Goal: Browse casually: Explore the website without a specific task or goal

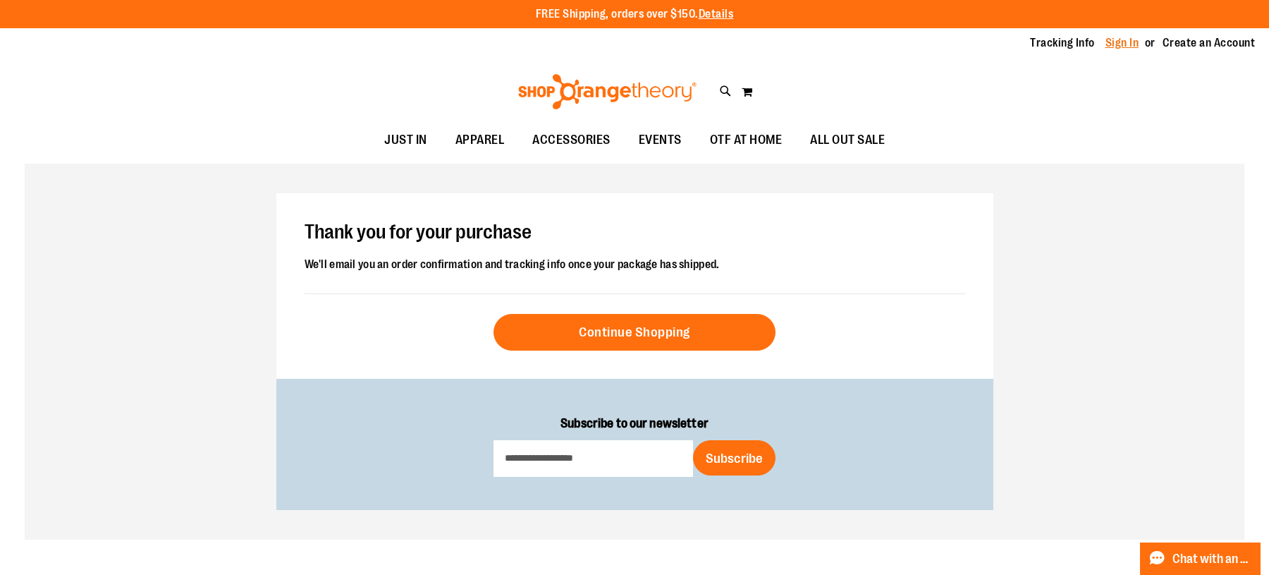
click at [1127, 46] on link "Sign In" at bounding box center [1123, 43] width 34 height 16
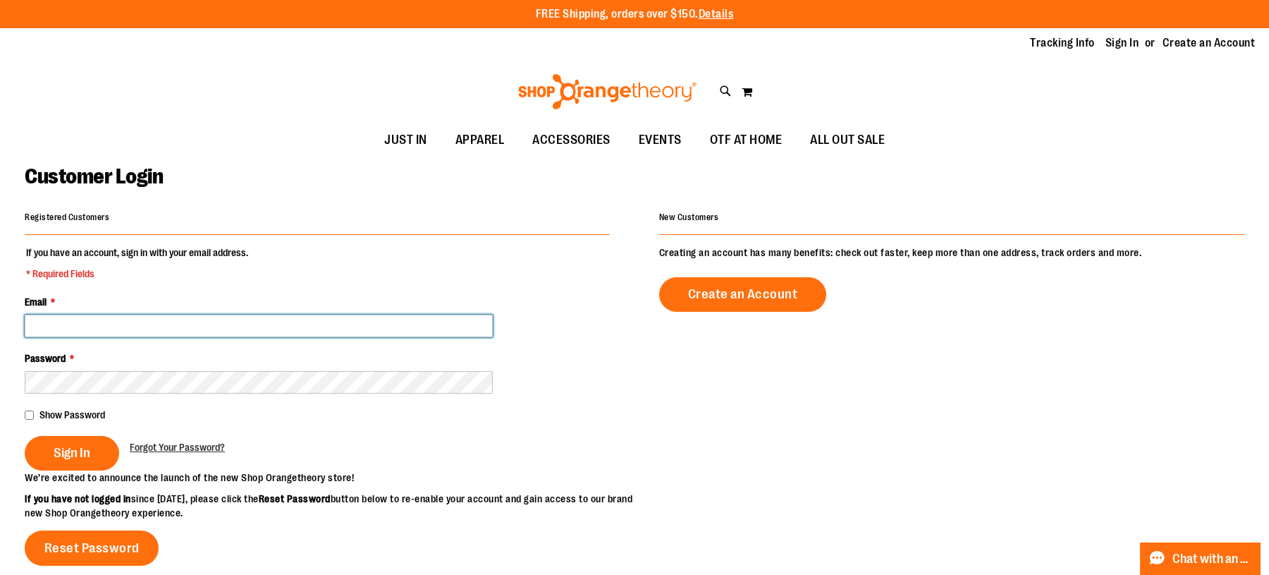
click at [307, 328] on input "Email *" at bounding box center [259, 326] width 468 height 23
type input "**********"
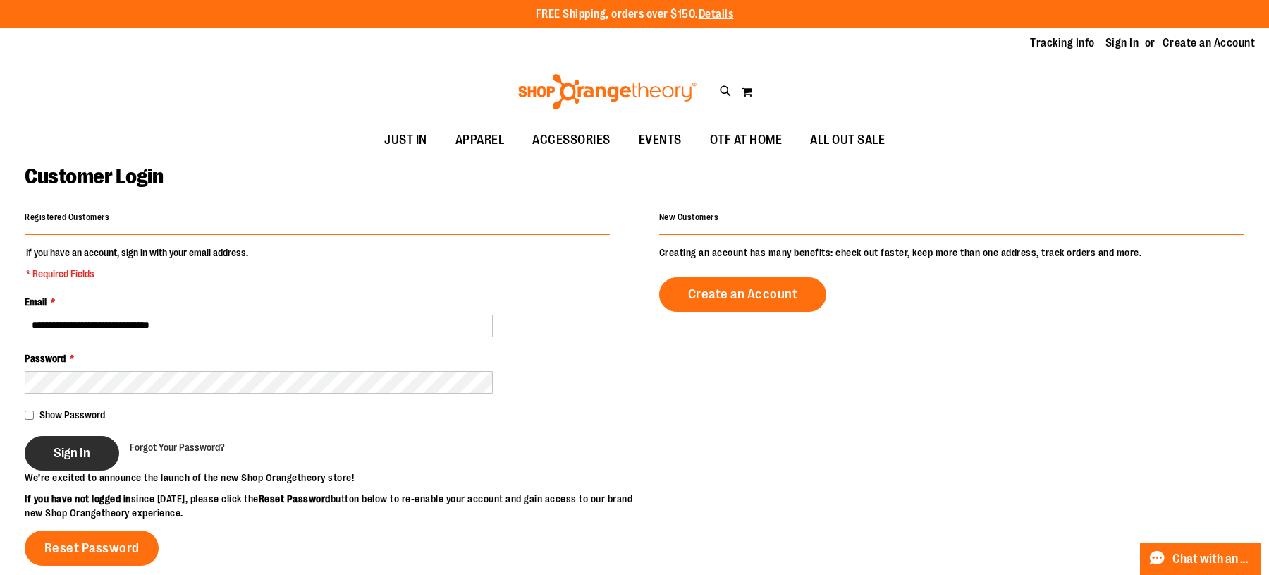
click at [76, 463] on button "Sign In" at bounding box center [72, 453] width 94 height 35
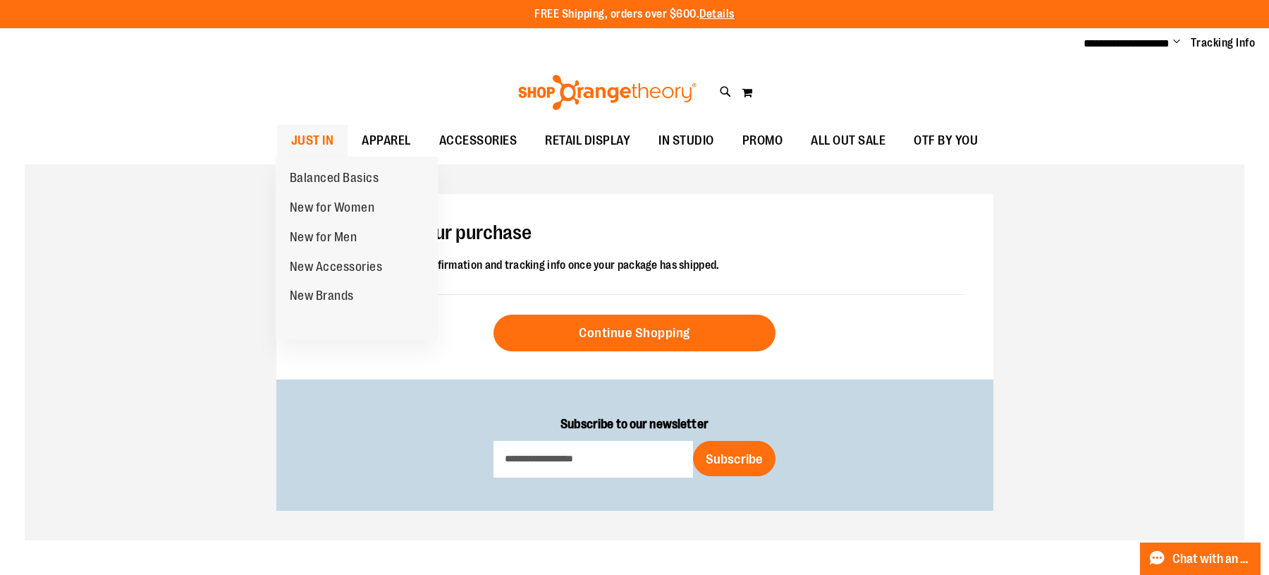
click at [314, 135] on span "JUST IN" at bounding box center [312, 141] width 43 height 32
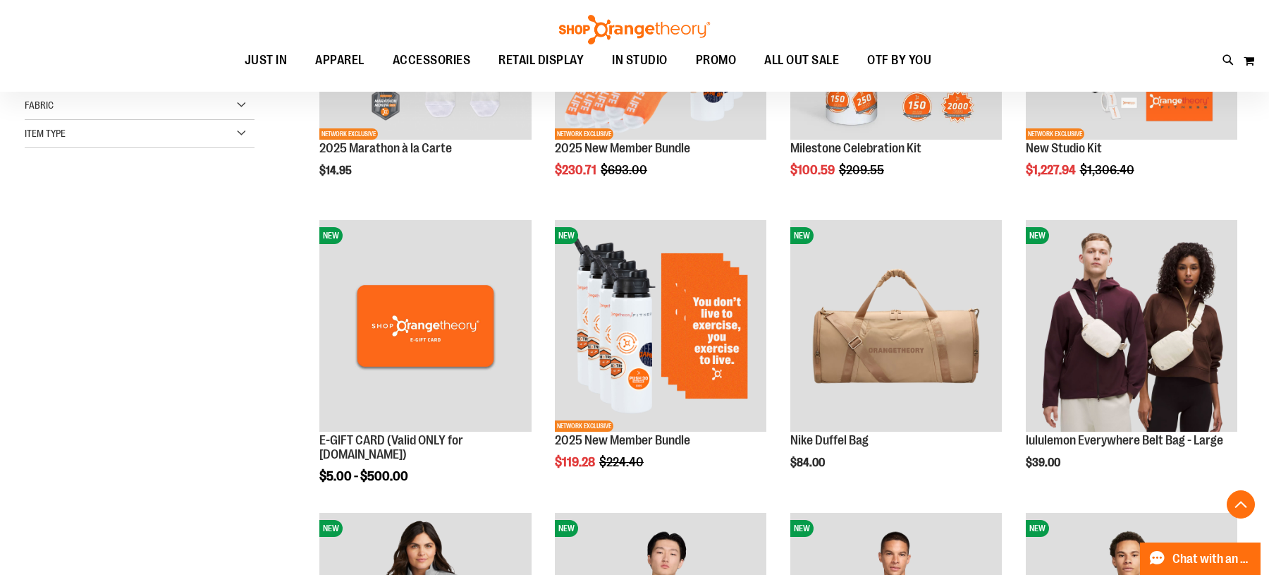
scroll to position [361, 0]
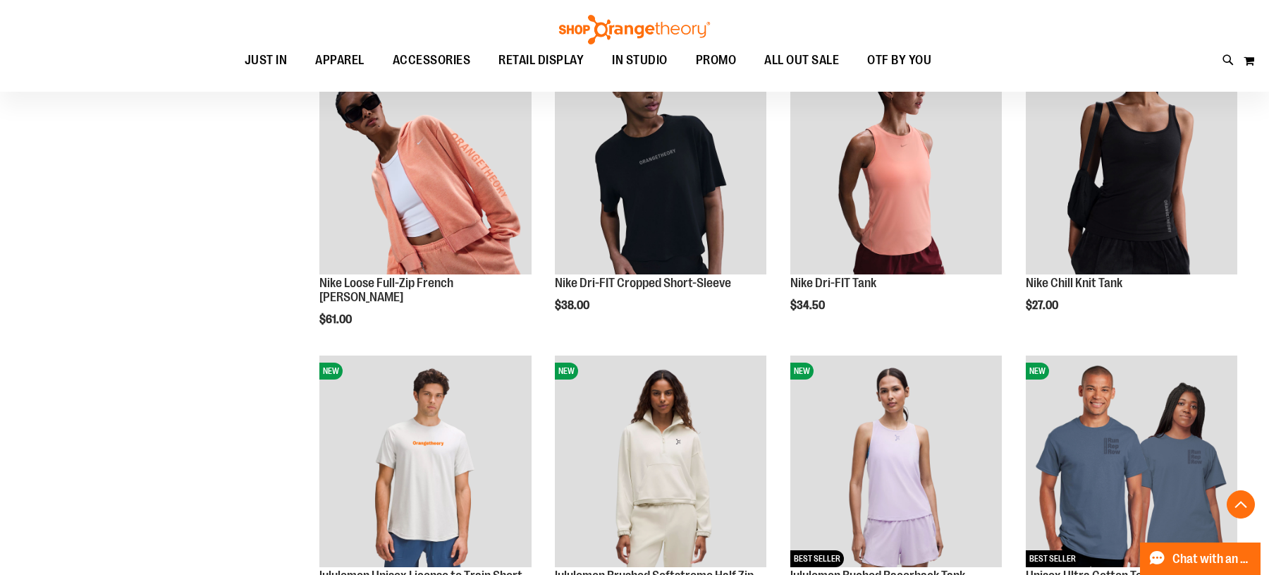
scroll to position [1126, 0]
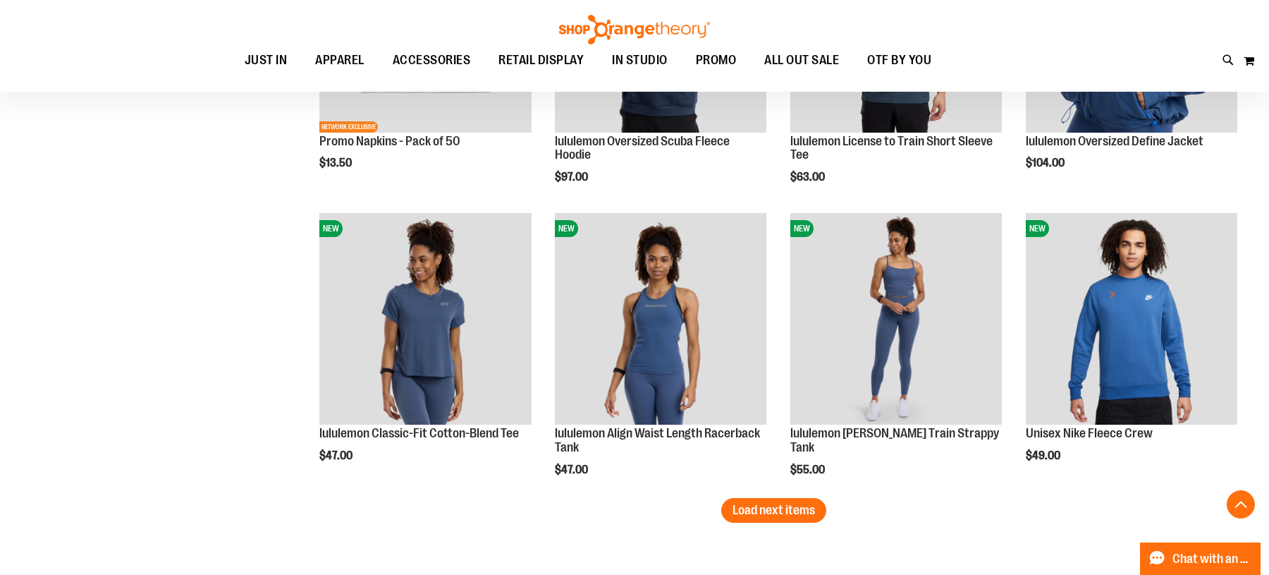
scroll to position [2419, 0]
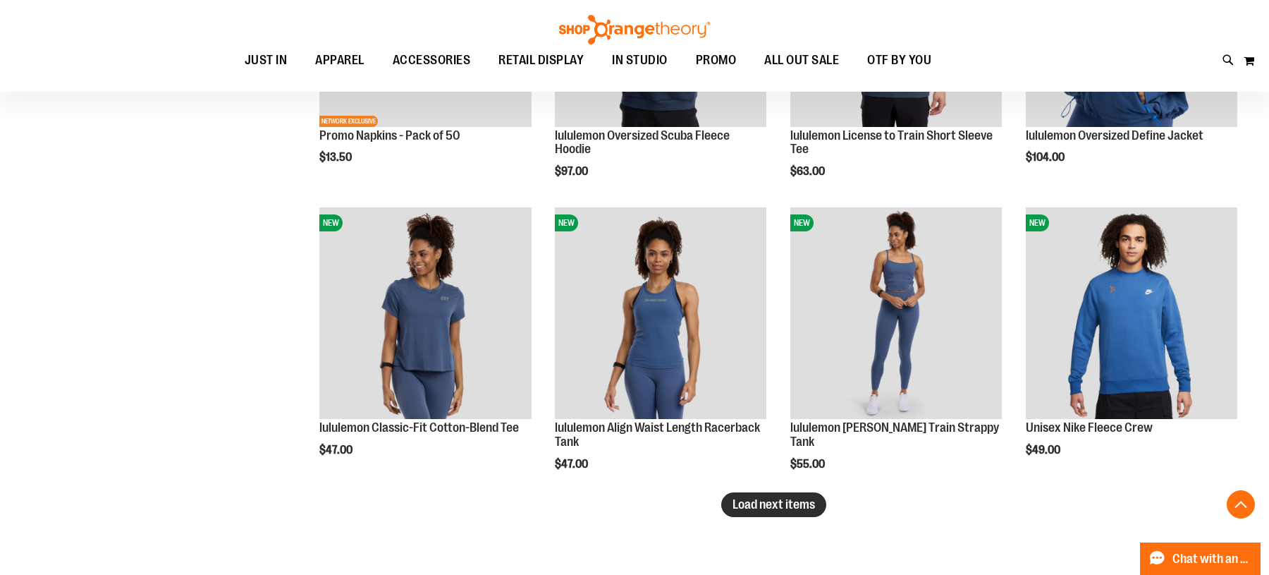
click at [798, 505] on span "Load next items" at bounding box center [774, 504] width 83 height 14
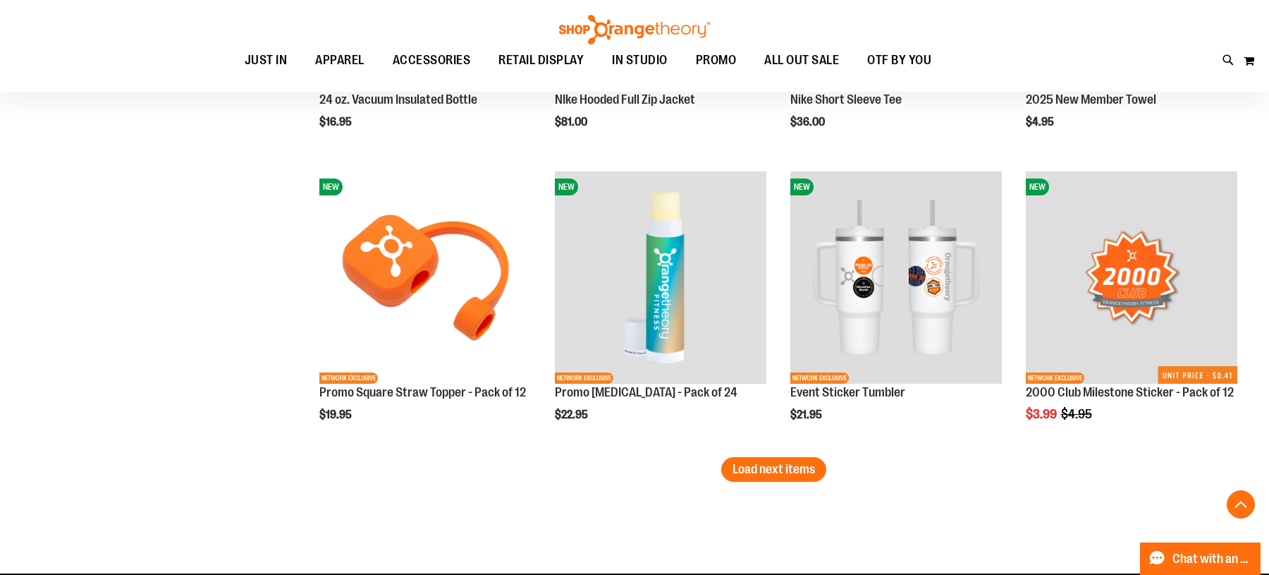
scroll to position [3333, 0]
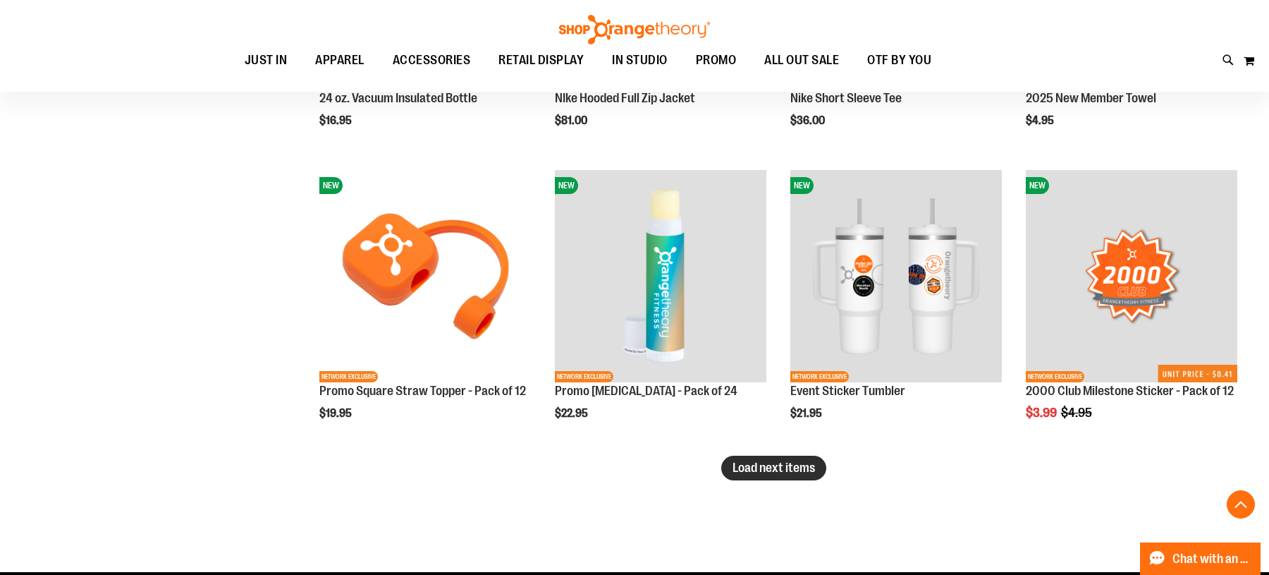
click at [791, 468] on span "Load next items" at bounding box center [774, 468] width 83 height 14
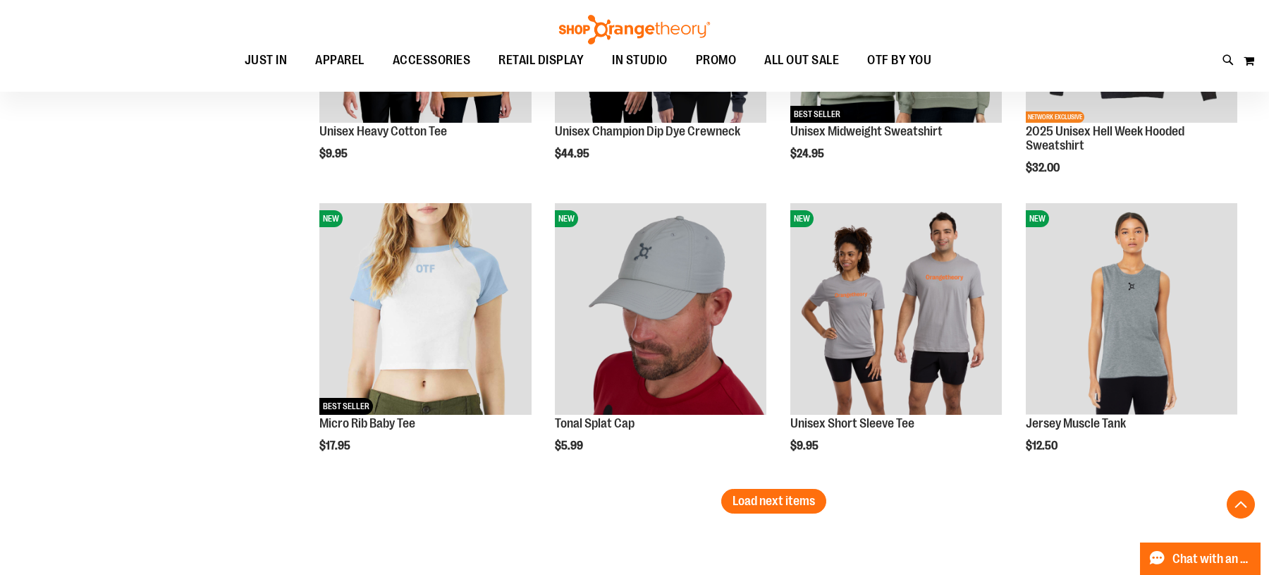
scroll to position [4161, 0]
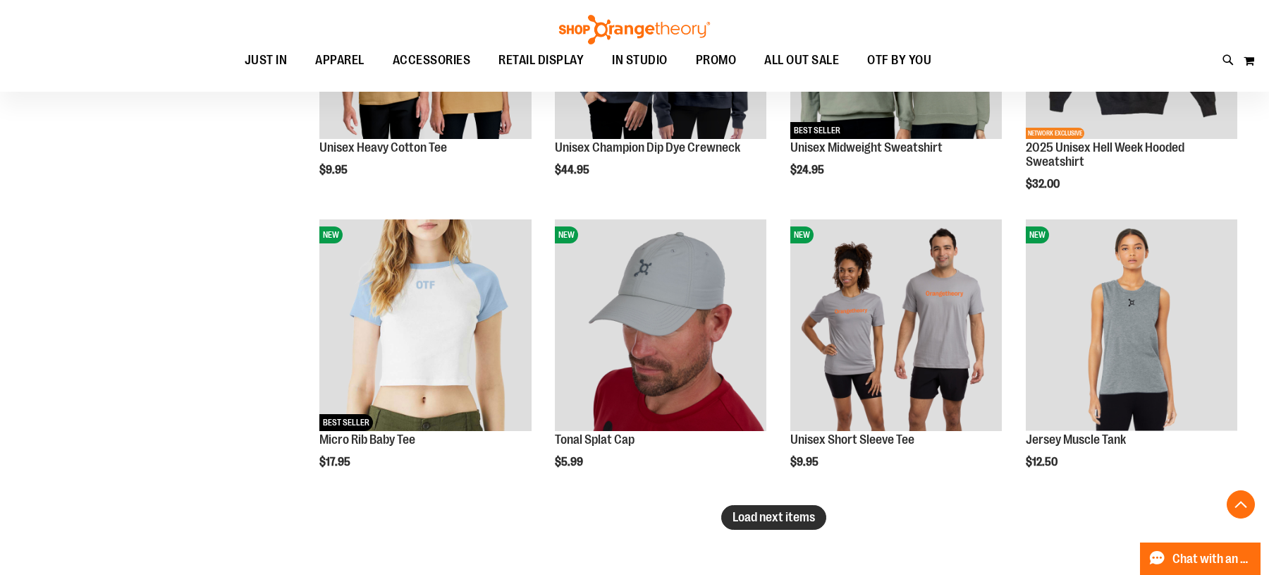
click at [736, 511] on span "Load next items" at bounding box center [774, 517] width 83 height 14
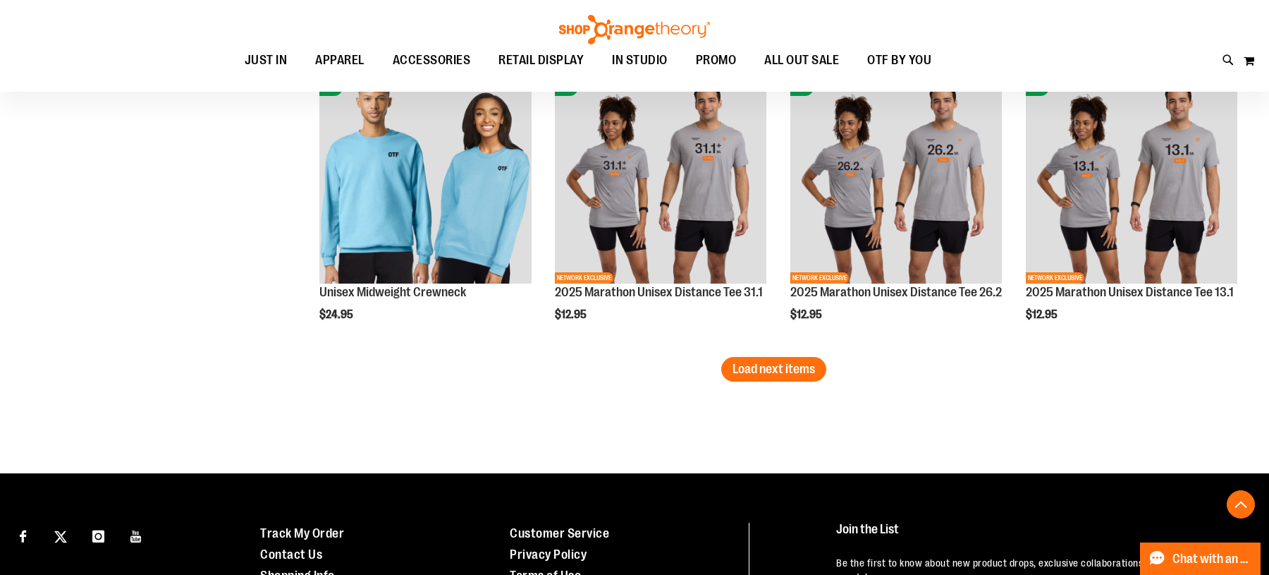
scroll to position [5184, 0]
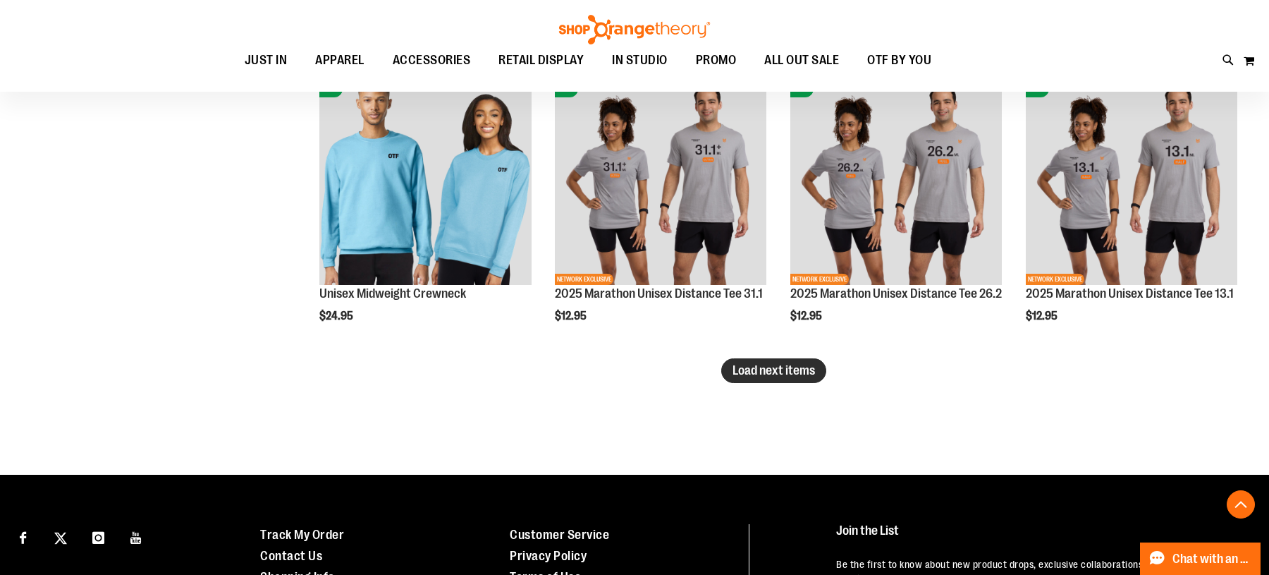
click at [755, 372] on span "Load next items" at bounding box center [774, 370] width 83 height 14
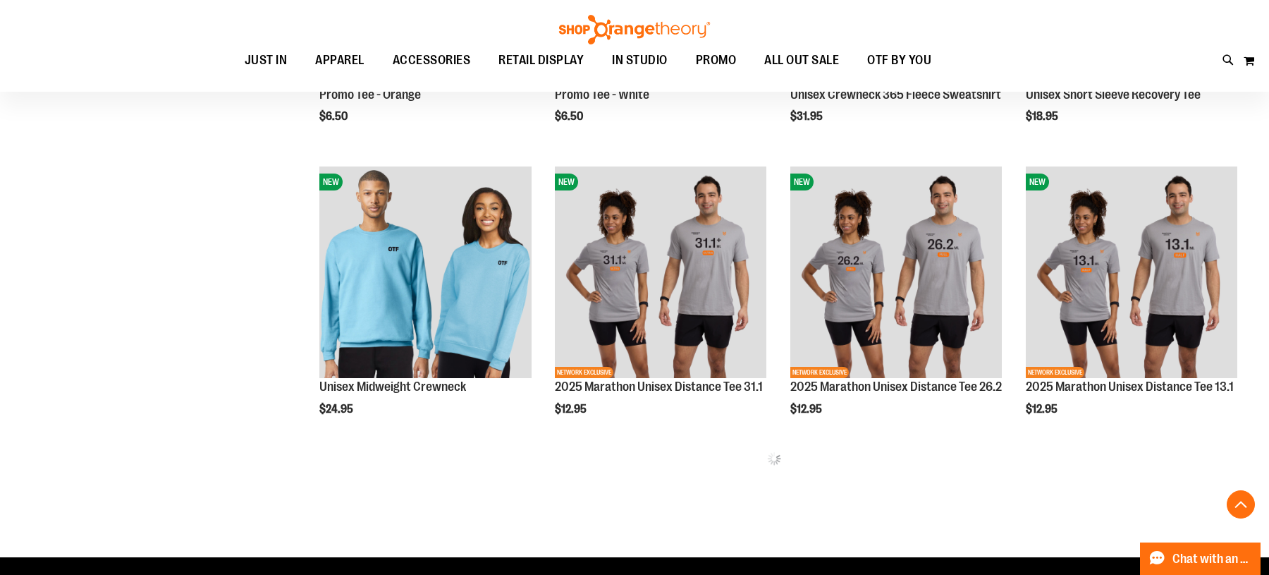
scroll to position [5090, 0]
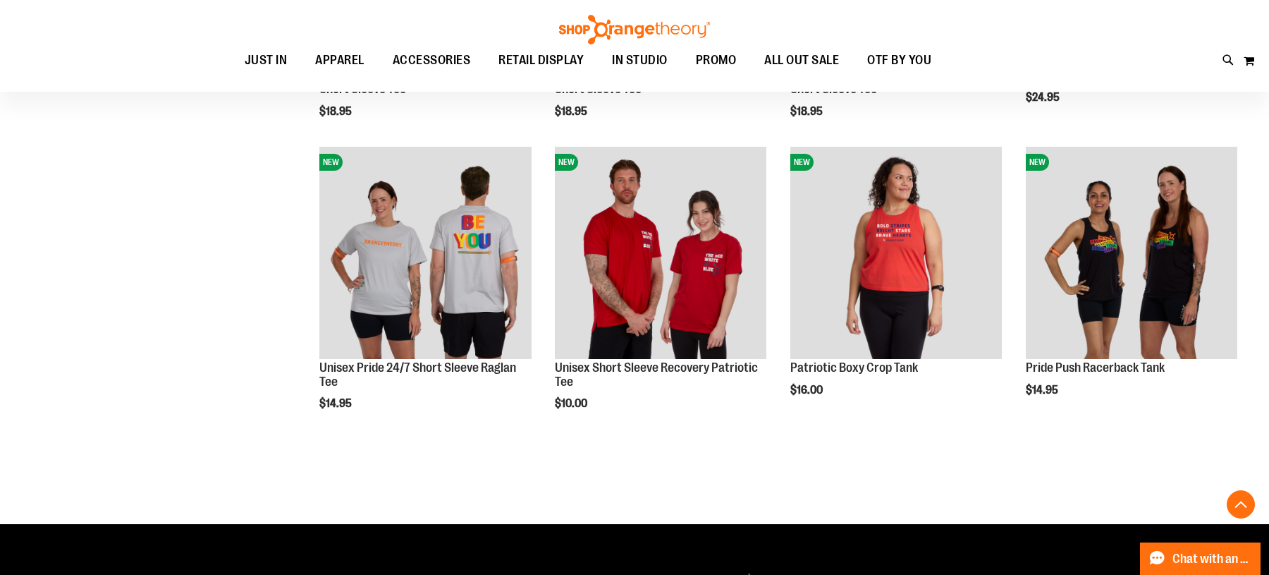
scroll to position [5989, 0]
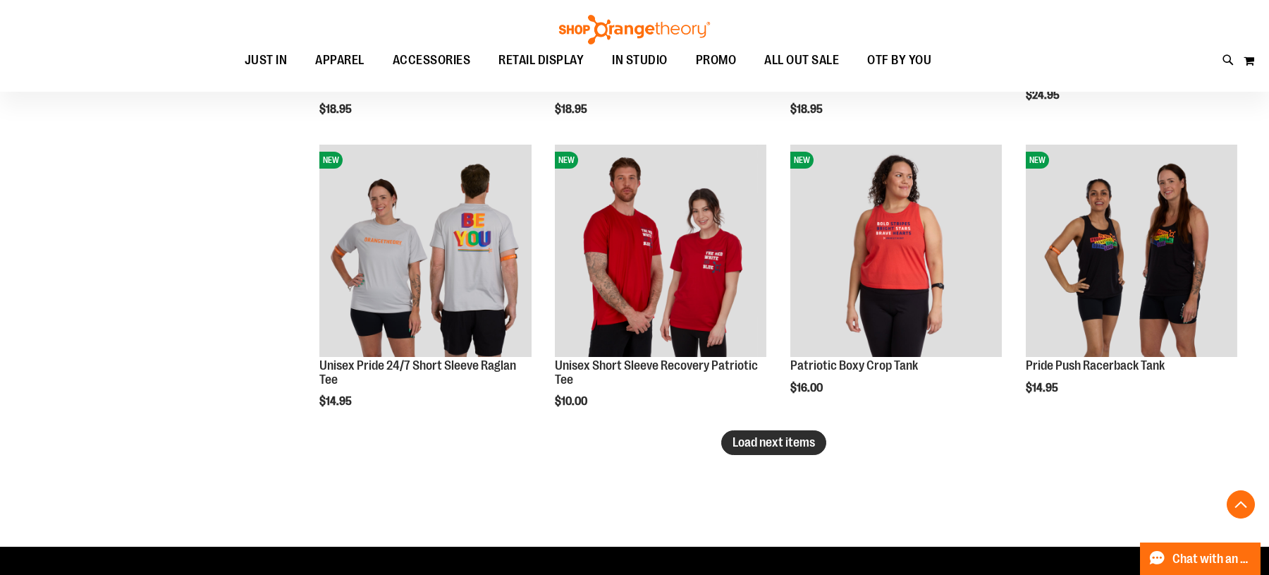
click at [801, 441] on span "Load next items" at bounding box center [774, 442] width 83 height 14
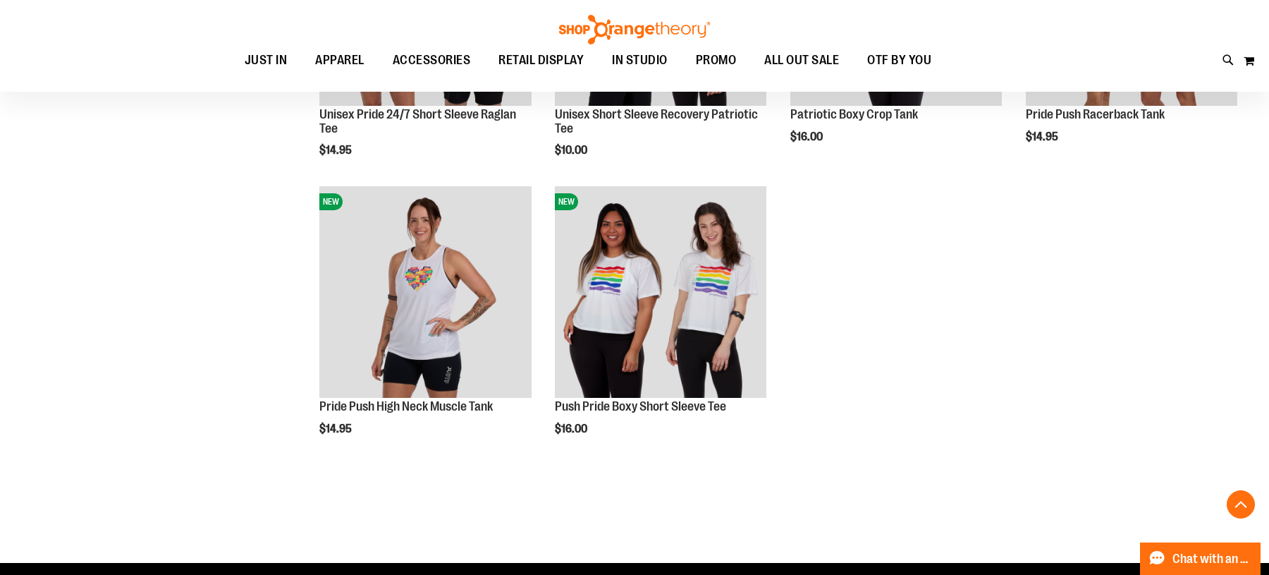
scroll to position [6240, 0]
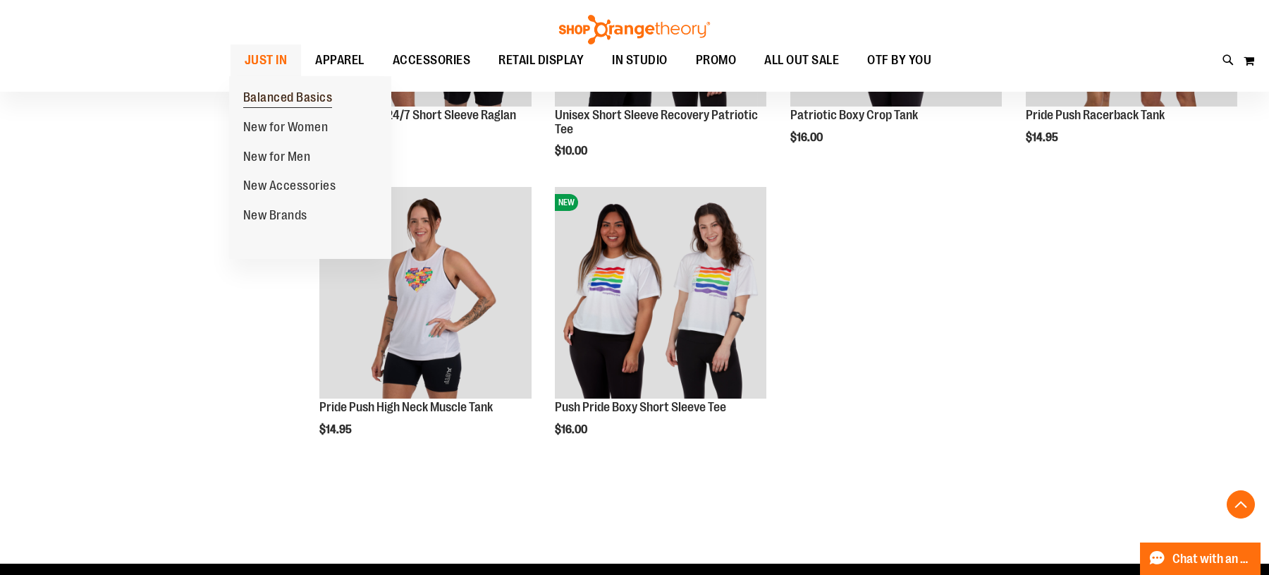
click at [269, 98] on span "Balanced Basics" at bounding box center [288, 99] width 90 height 18
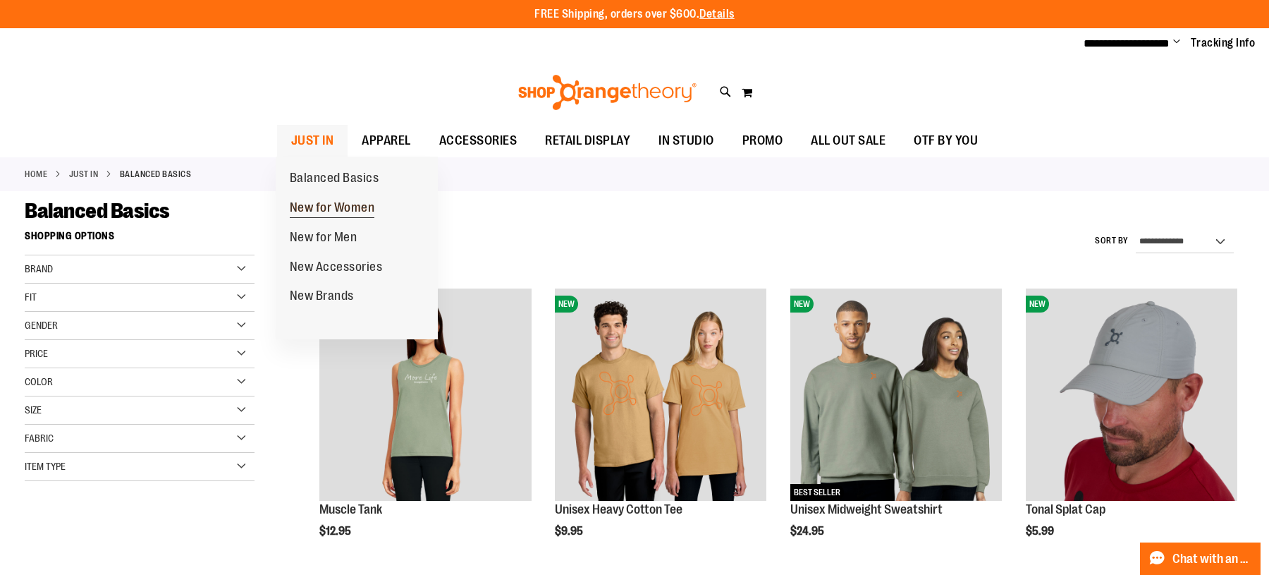
click at [328, 207] on span "New for Women" at bounding box center [332, 209] width 85 height 18
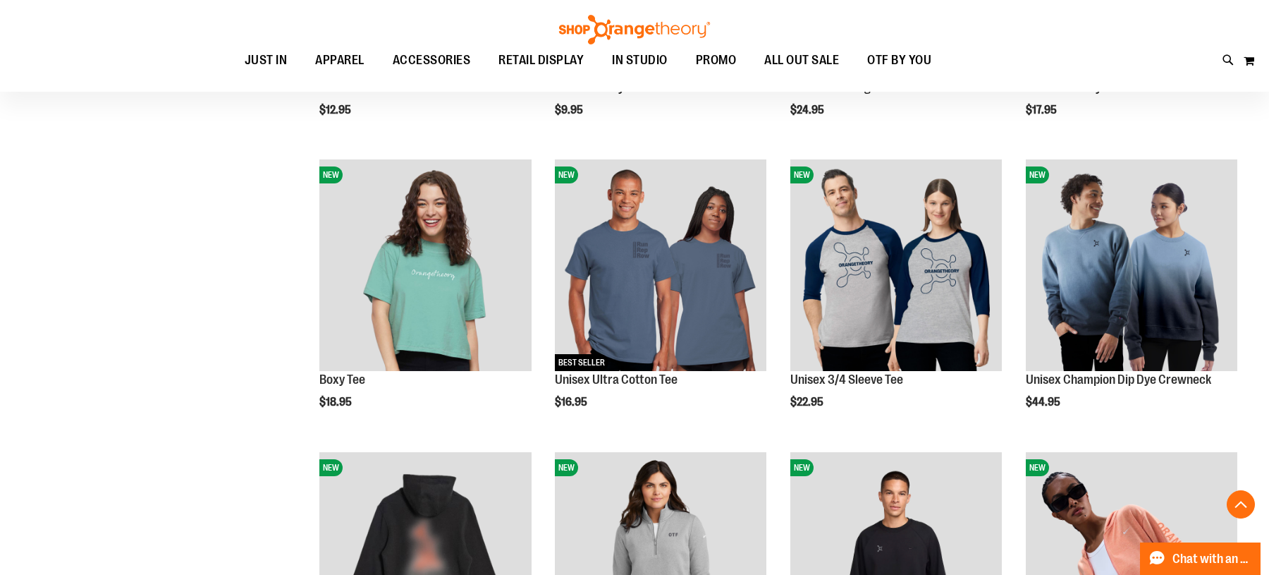
scroll to position [434, 0]
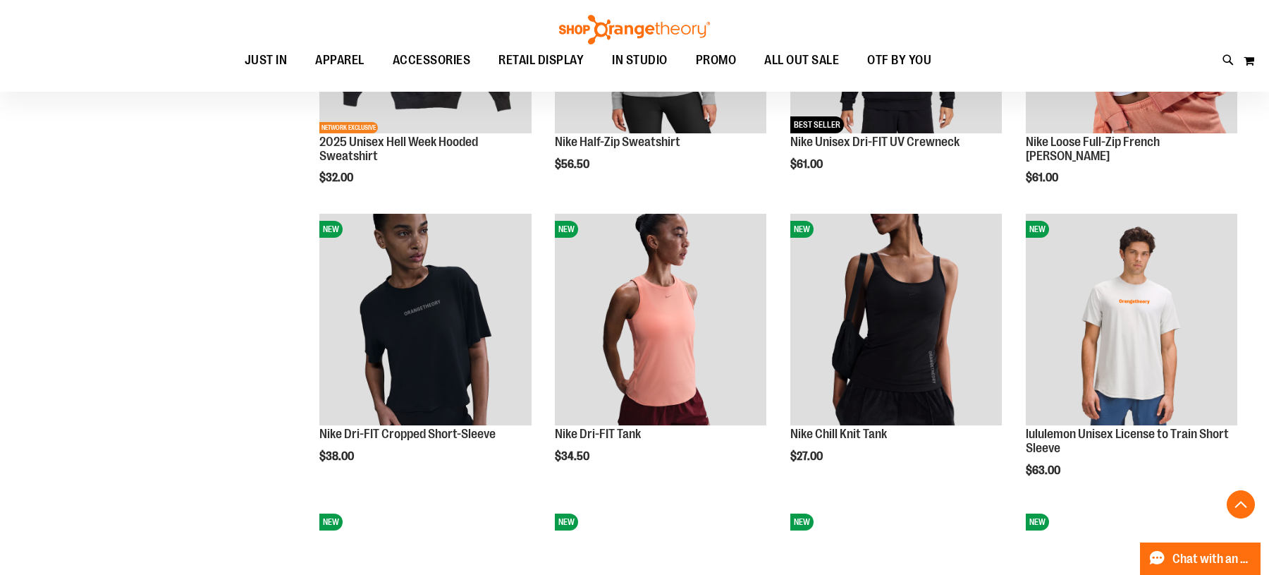
scroll to position [953, 0]
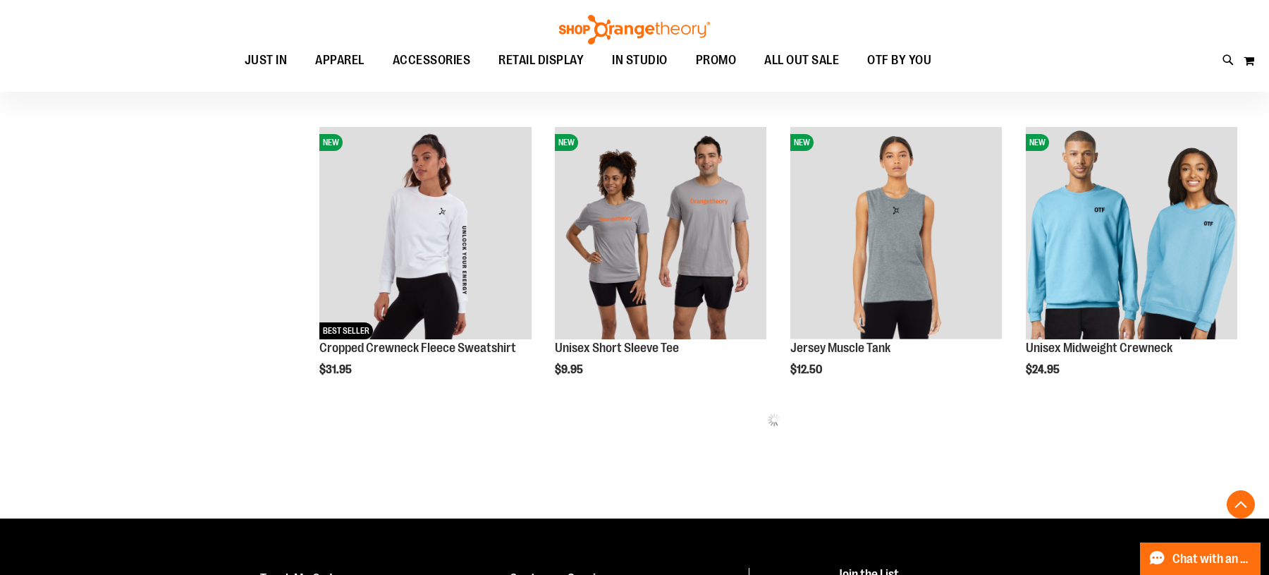
scroll to position [1623, 0]
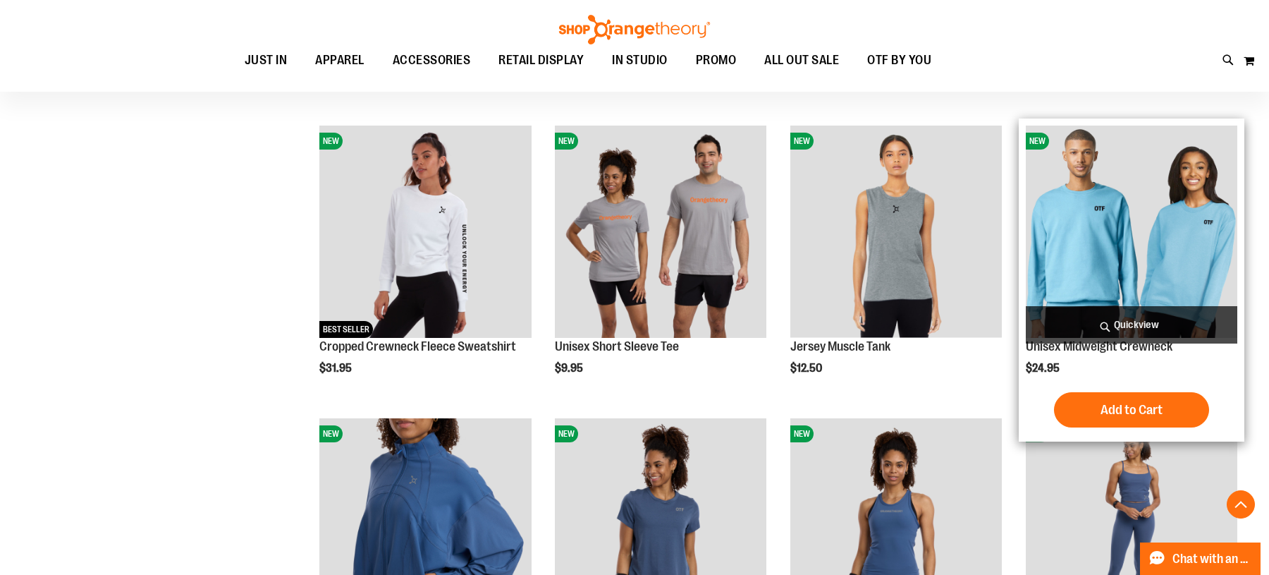
click at [1125, 248] on img "product" at bounding box center [1132, 232] width 212 height 212
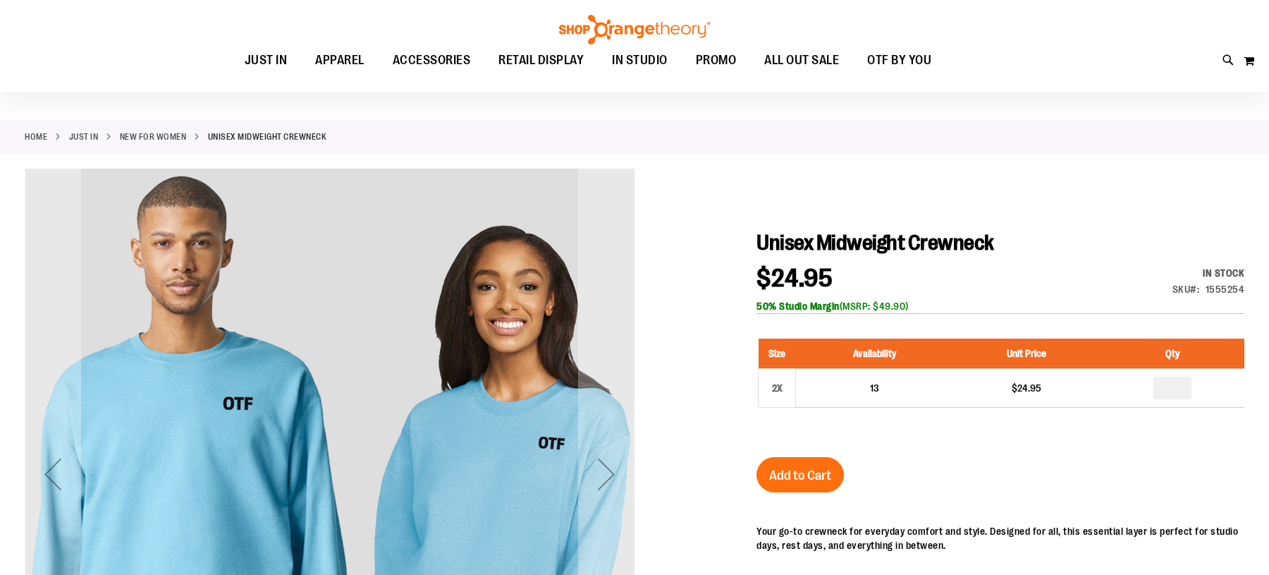
scroll to position [37, 0]
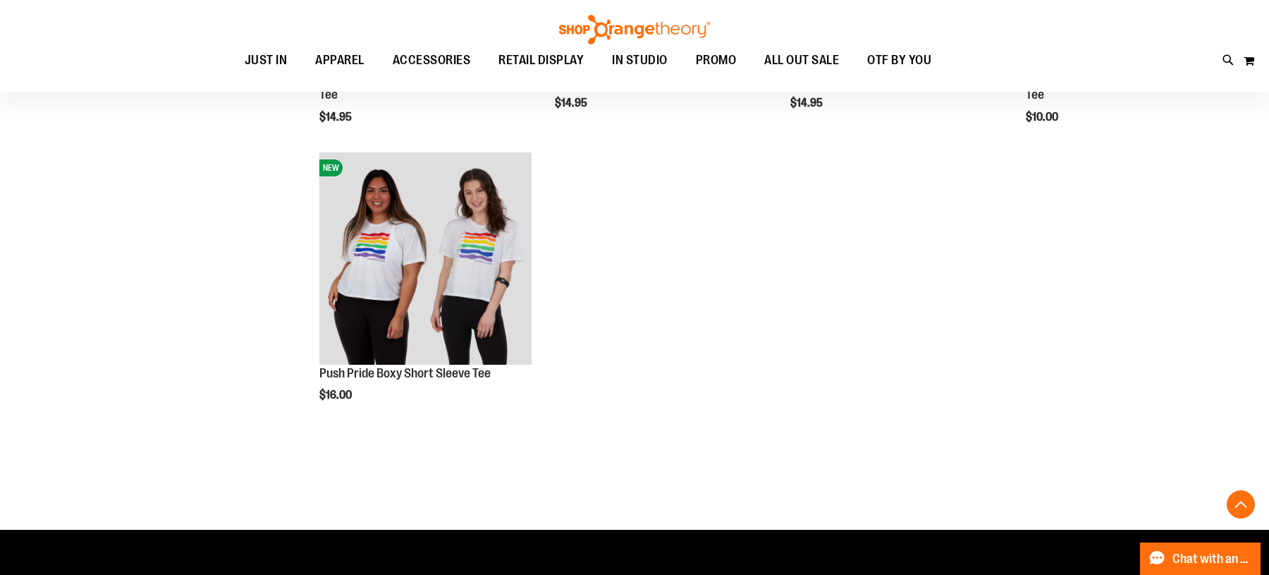
scroll to position [280, 0]
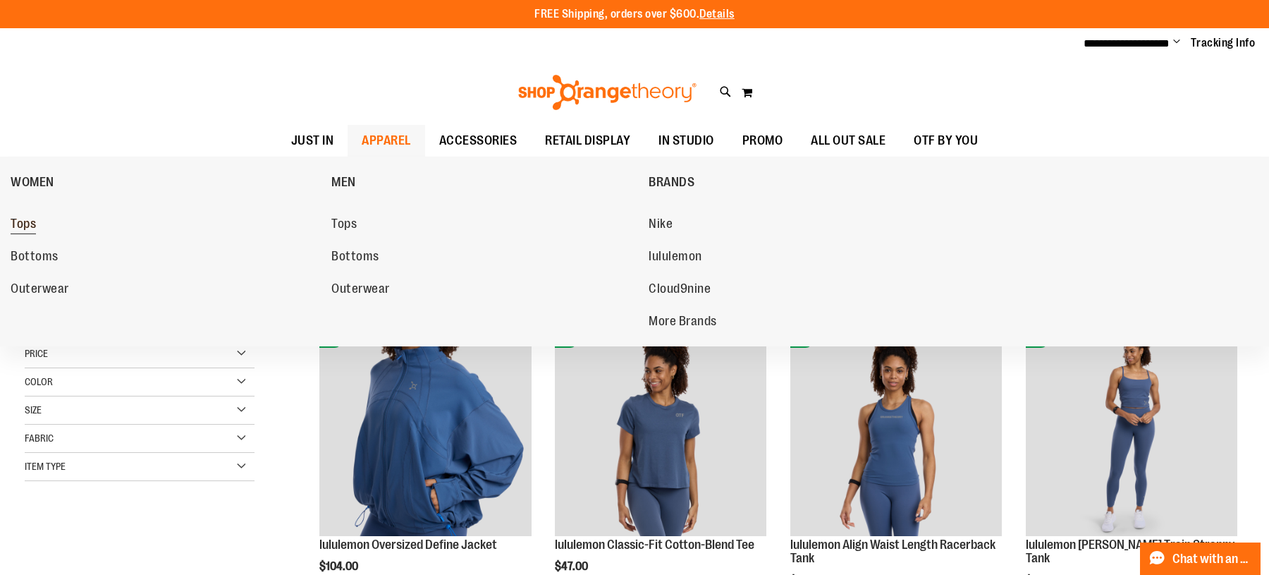
click at [29, 223] on span "Tops" at bounding box center [23, 225] width 25 height 18
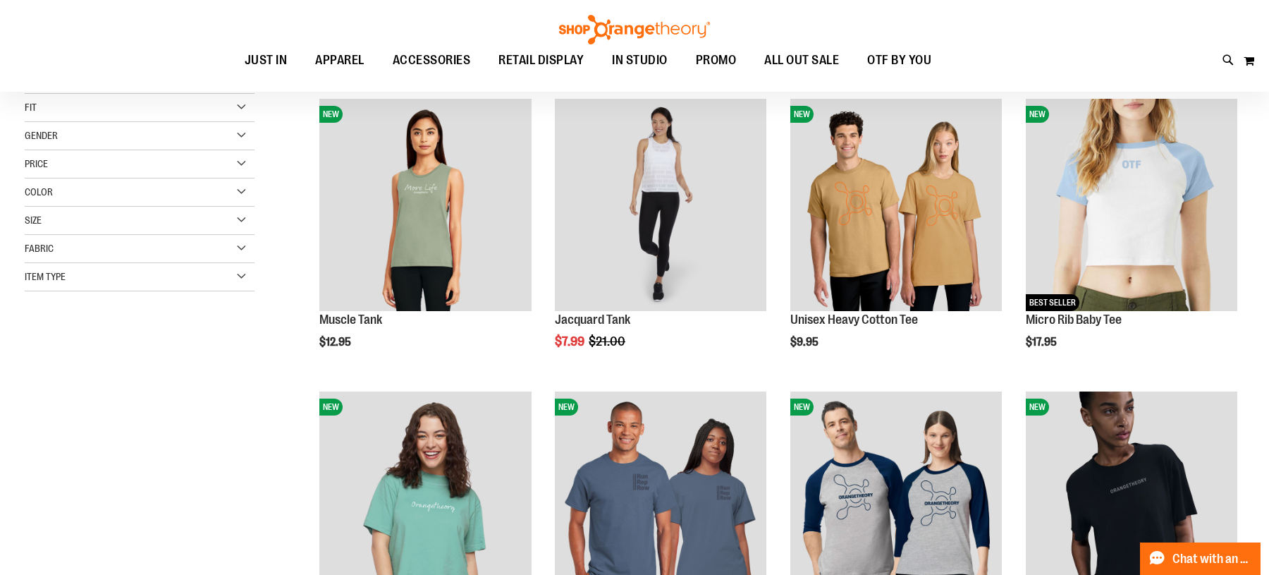
scroll to position [188, 0]
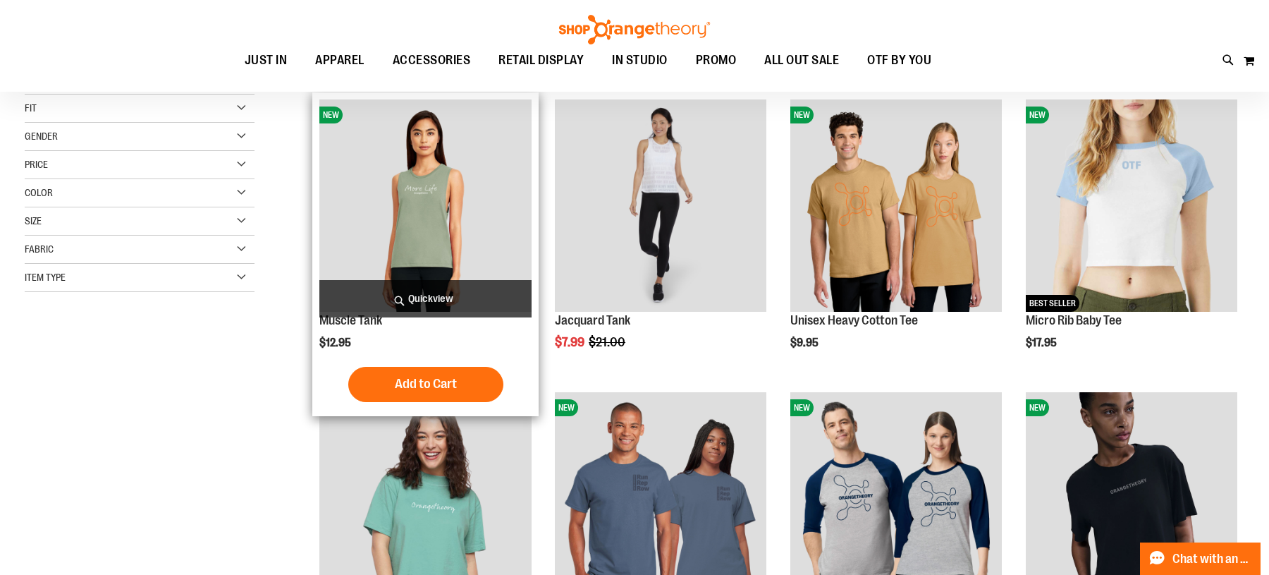
click at [403, 230] on img "product" at bounding box center [425, 205] width 212 height 212
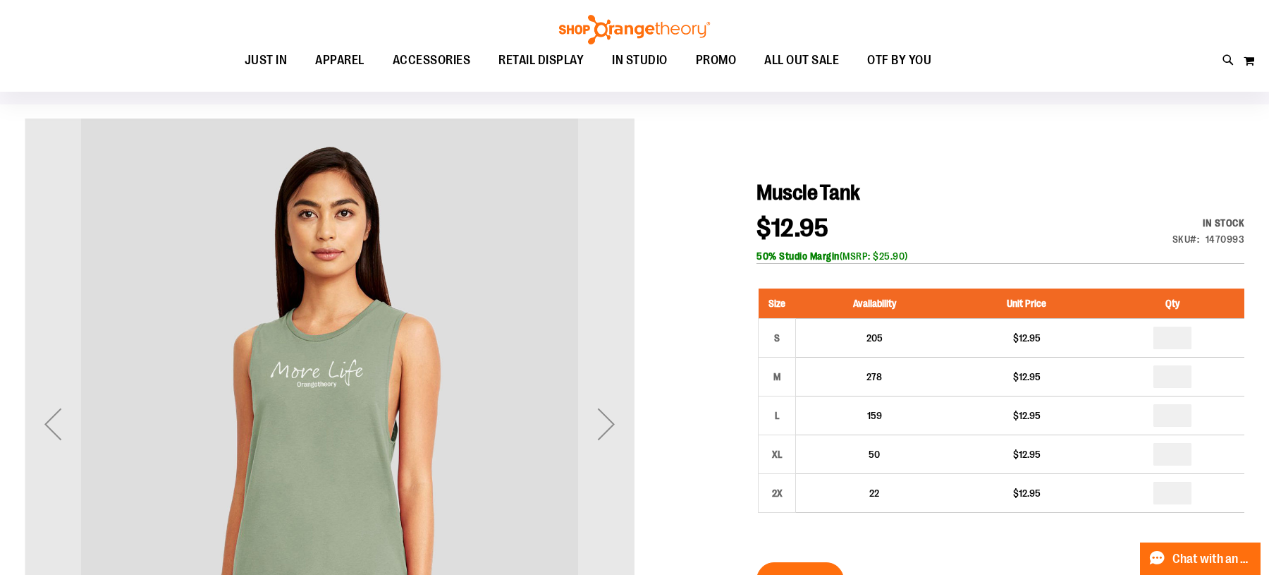
scroll to position [180, 0]
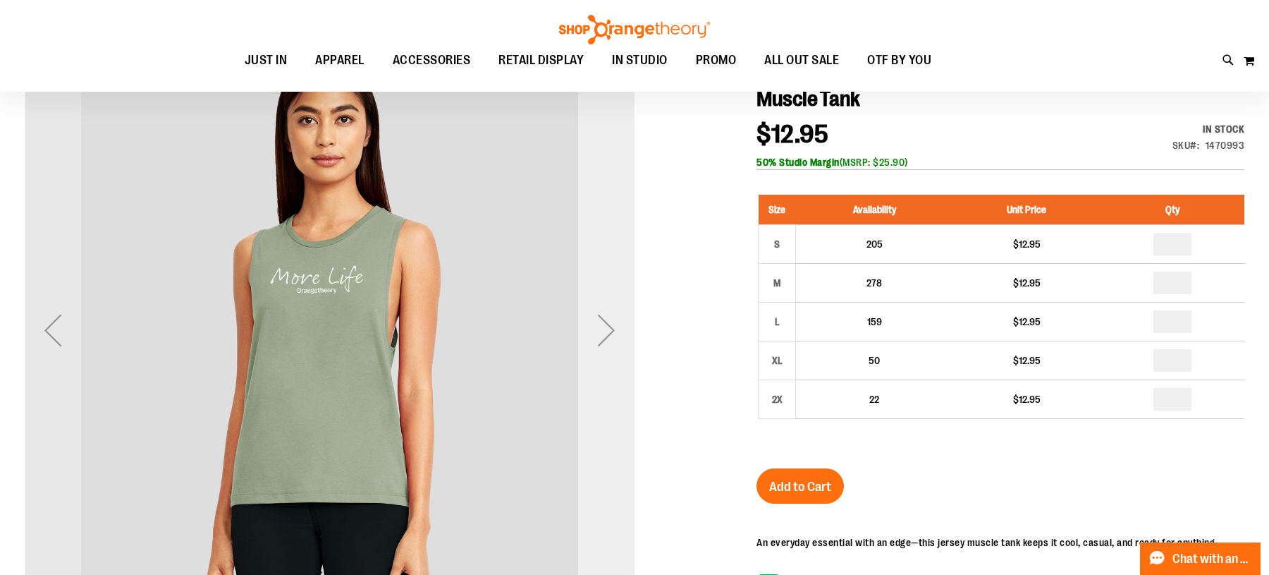
click at [596, 326] on div "Next" at bounding box center [606, 330] width 56 height 56
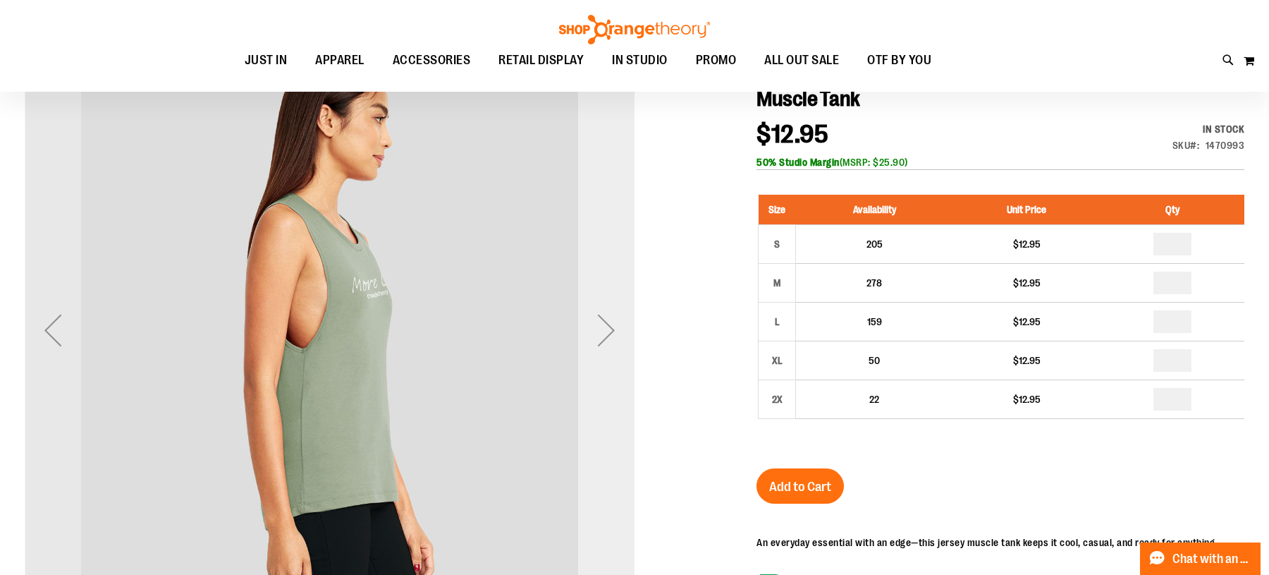
click at [596, 326] on div "Next" at bounding box center [606, 330] width 56 height 56
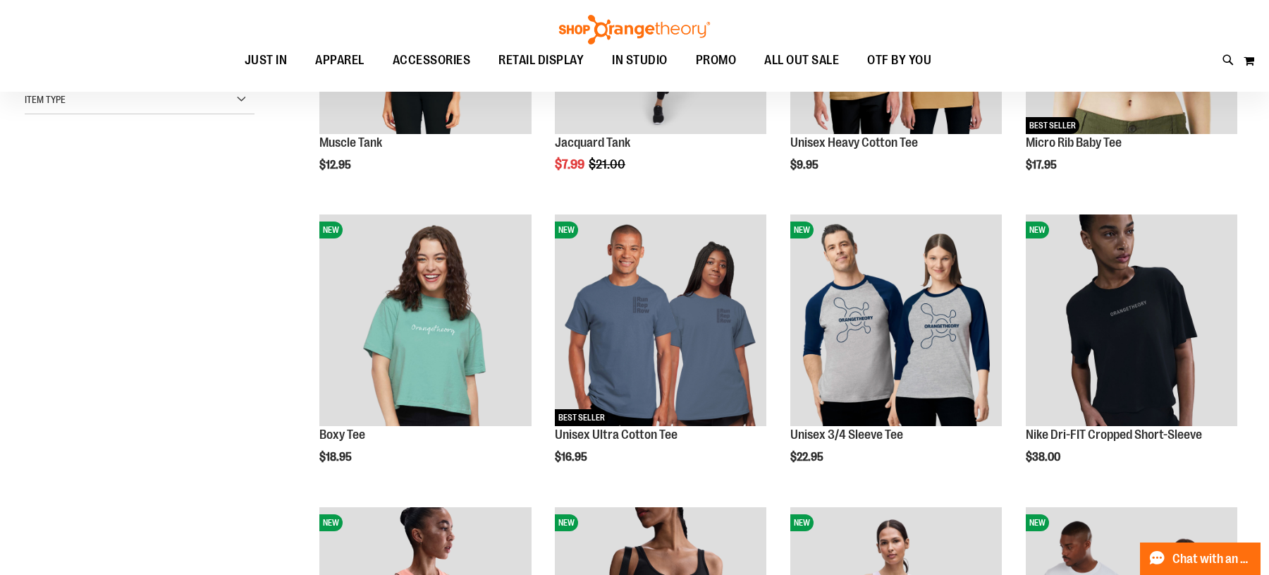
scroll to position [213, 0]
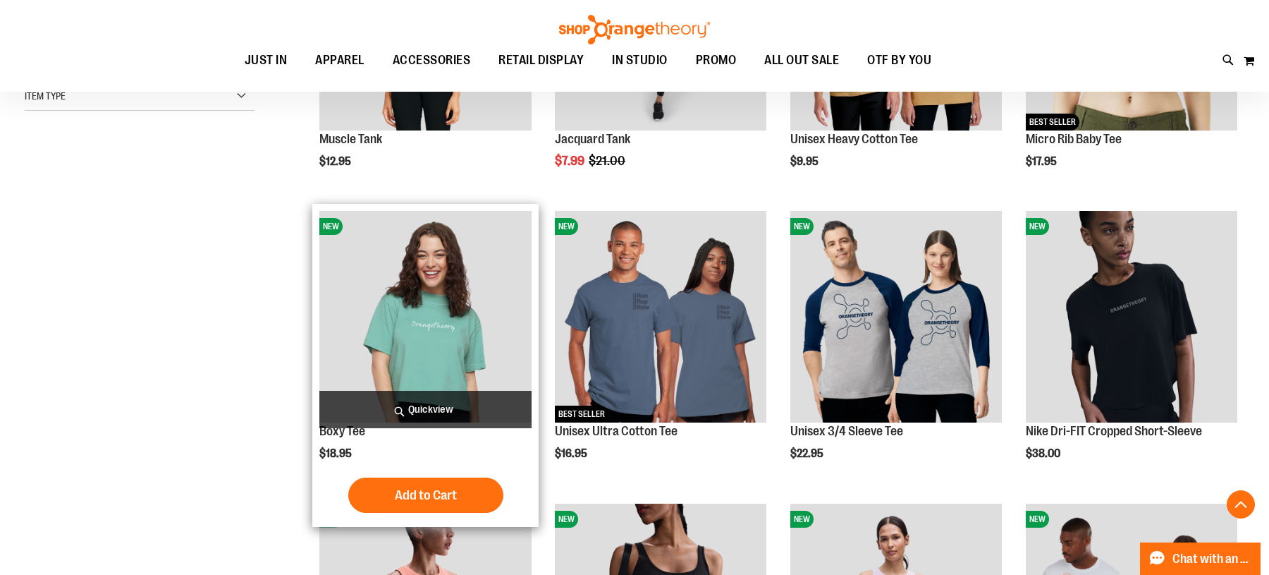
click at [428, 317] on img "product" at bounding box center [425, 317] width 212 height 212
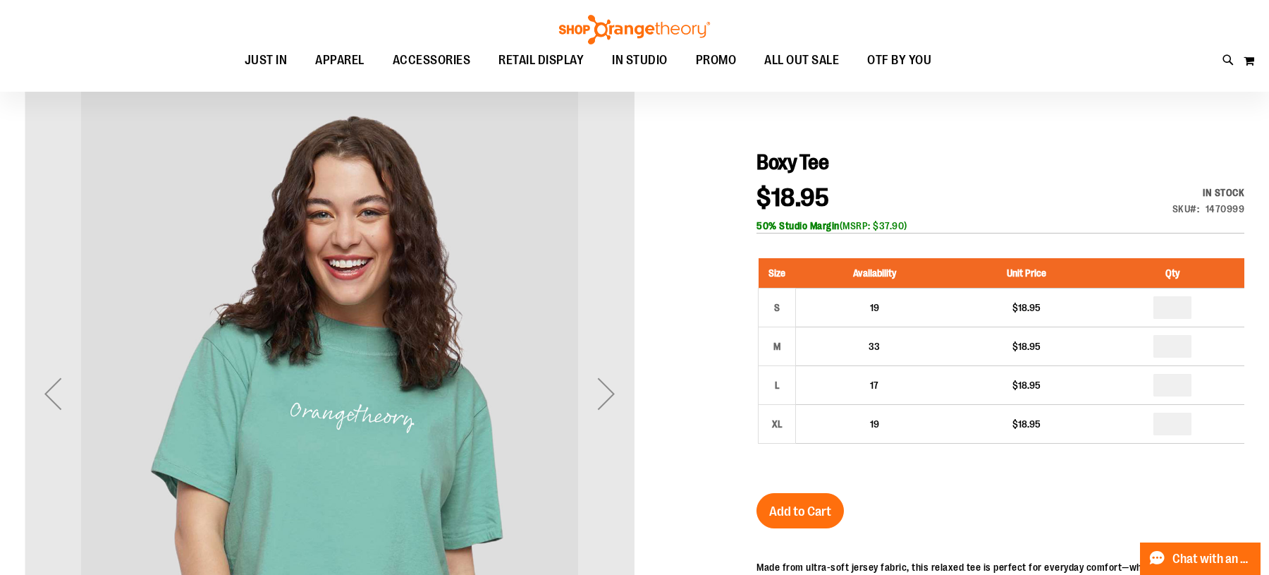
scroll to position [154, 0]
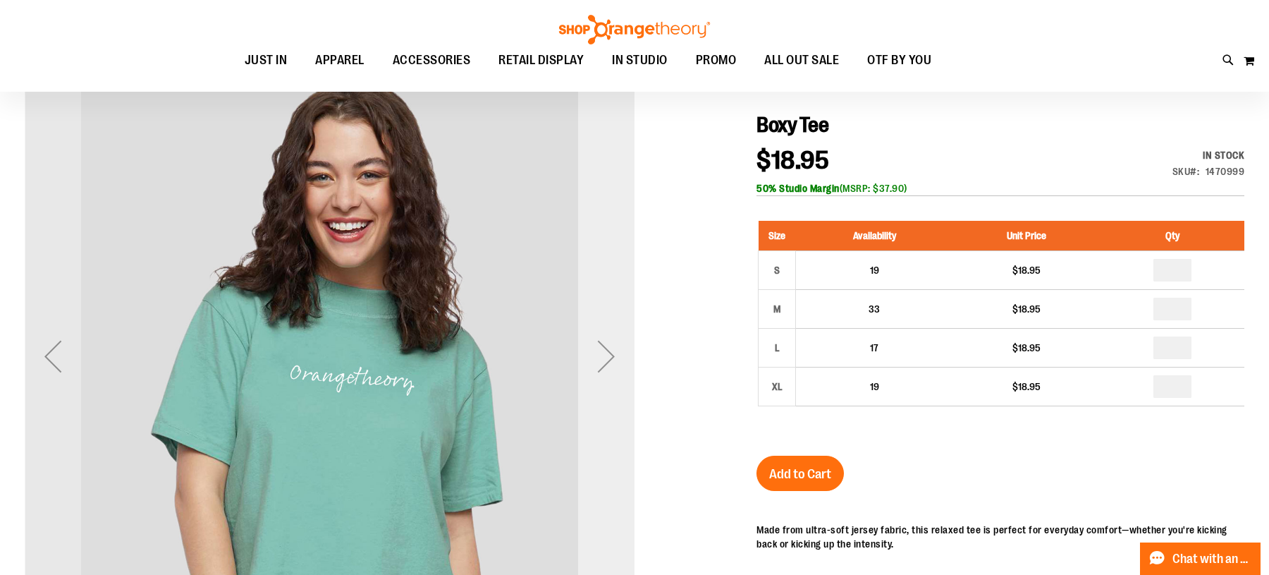
click at [615, 351] on div "Next" at bounding box center [606, 356] width 56 height 56
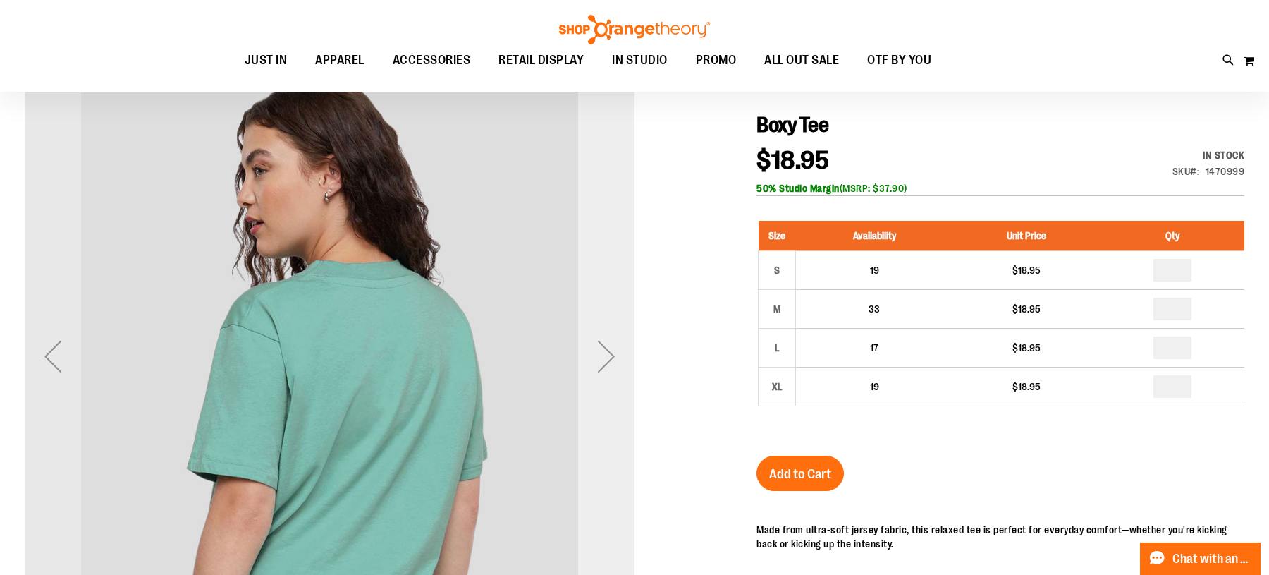
click at [614, 351] on div "Next" at bounding box center [606, 356] width 56 height 56
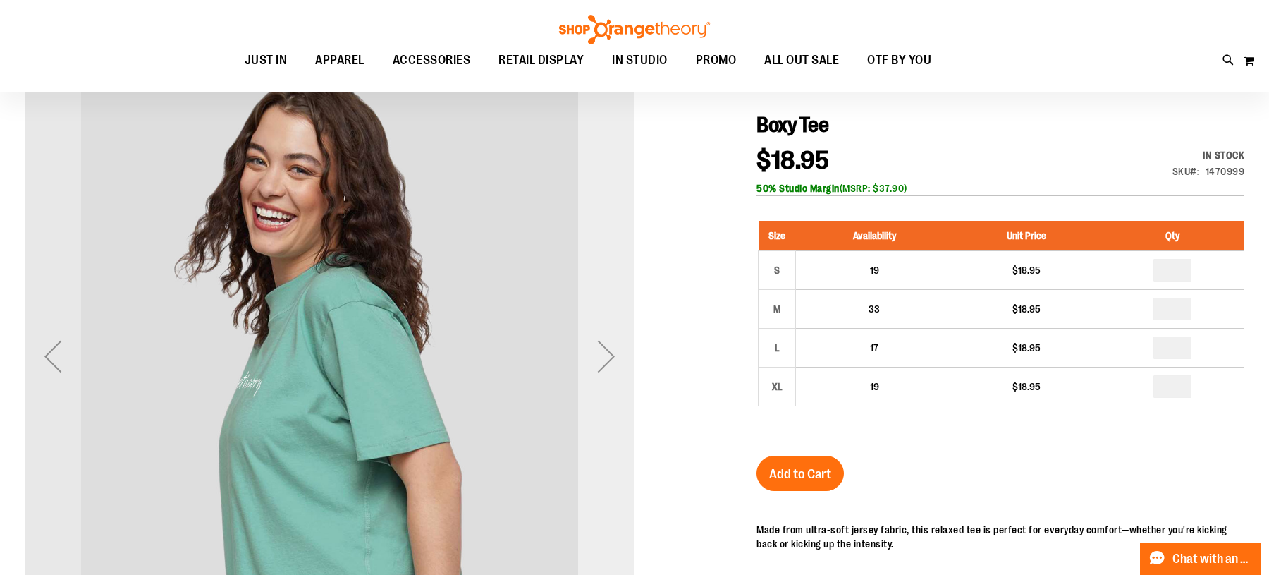
click at [614, 351] on div "Next" at bounding box center [606, 356] width 56 height 56
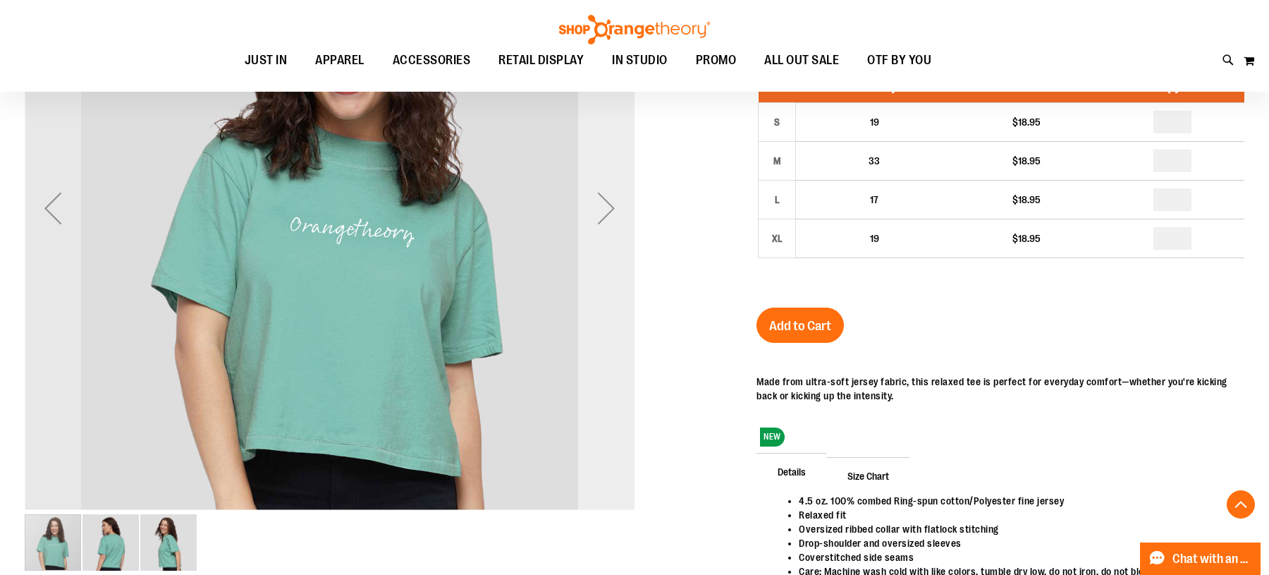
scroll to position [298, 0]
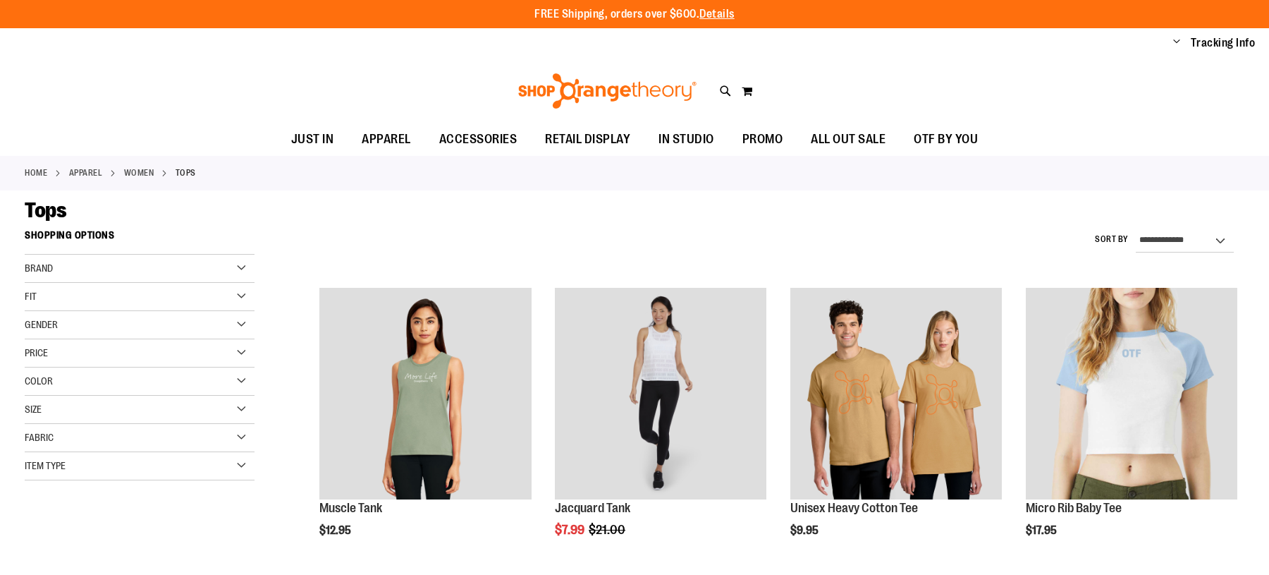
scroll to position [475, 0]
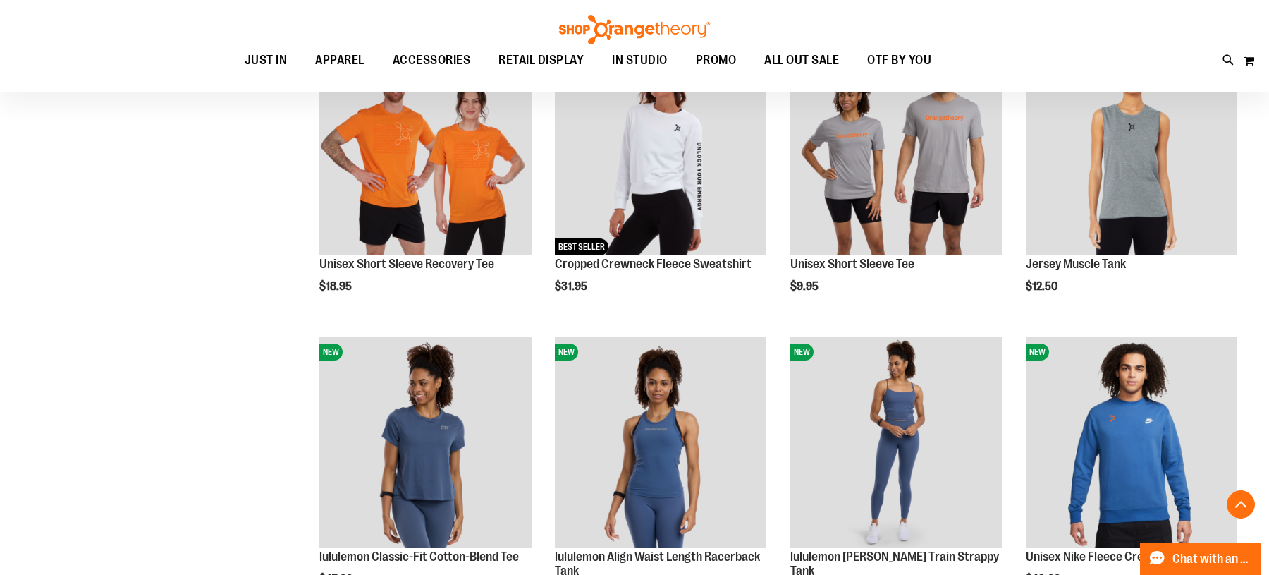
scroll to position [1135, 0]
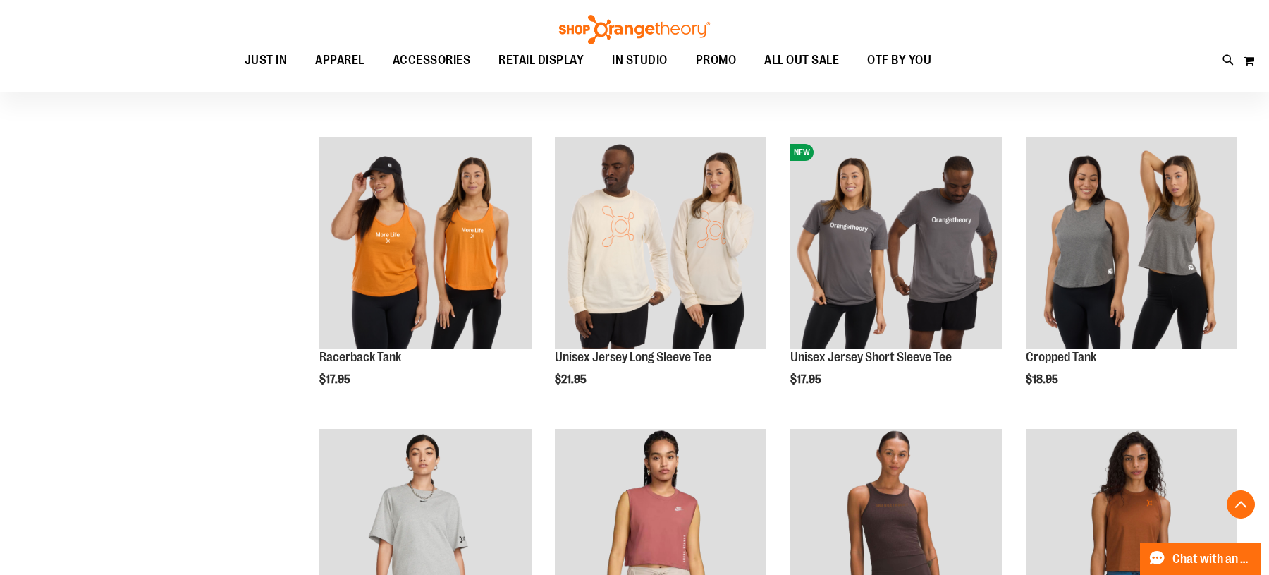
scroll to position [1908, 0]
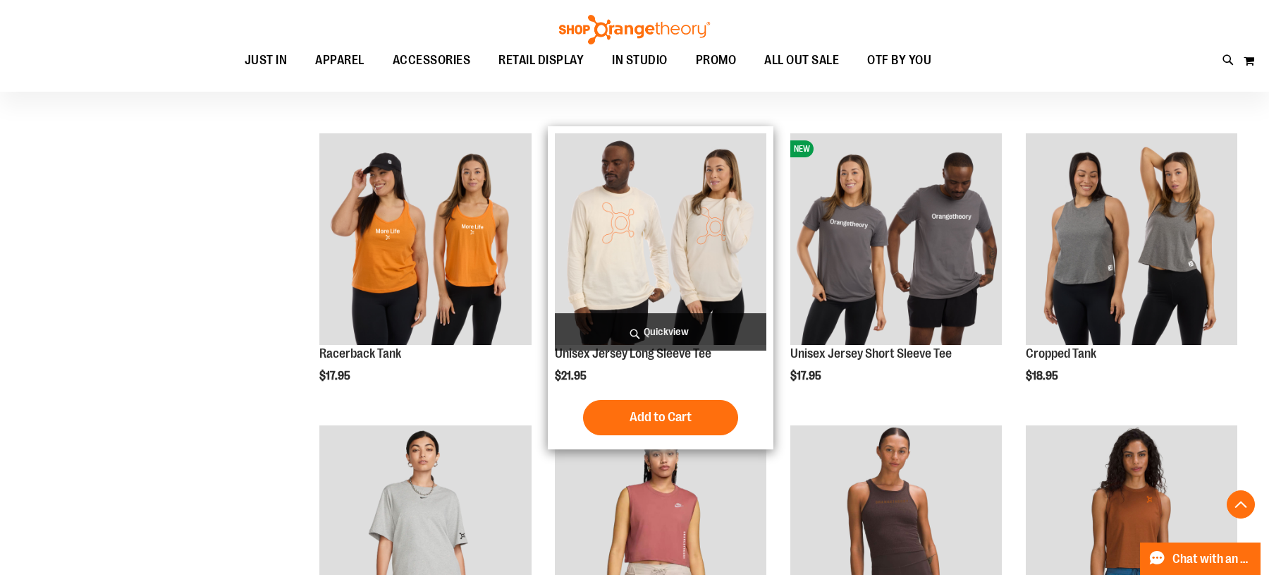
click at [630, 256] on img "product" at bounding box center [661, 239] width 212 height 212
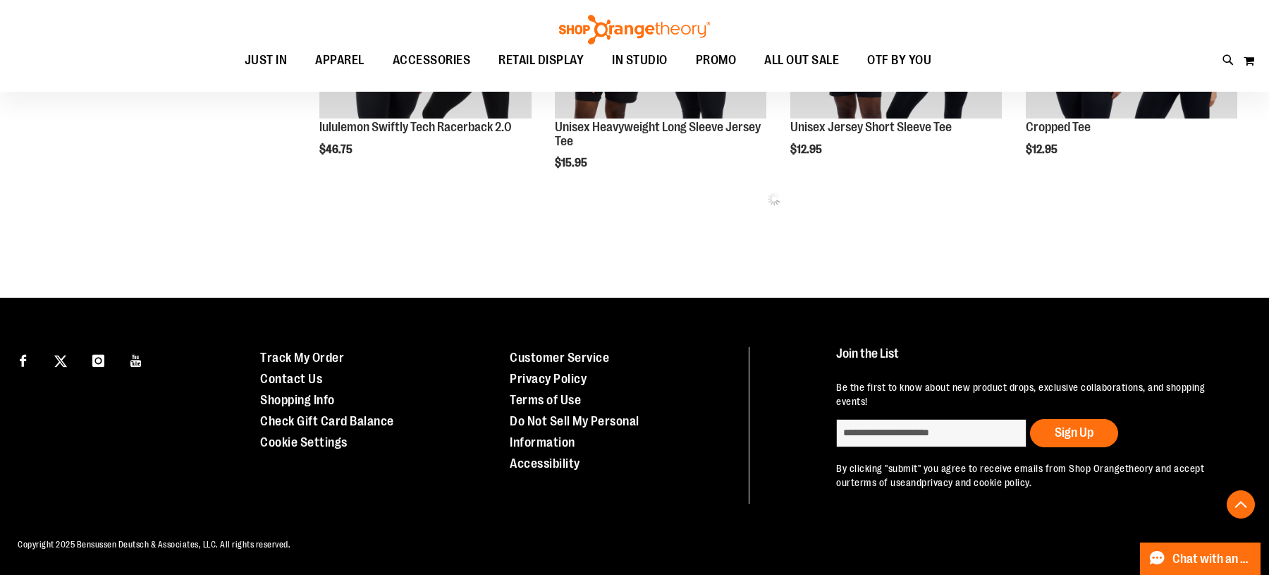
scroll to position [817, 0]
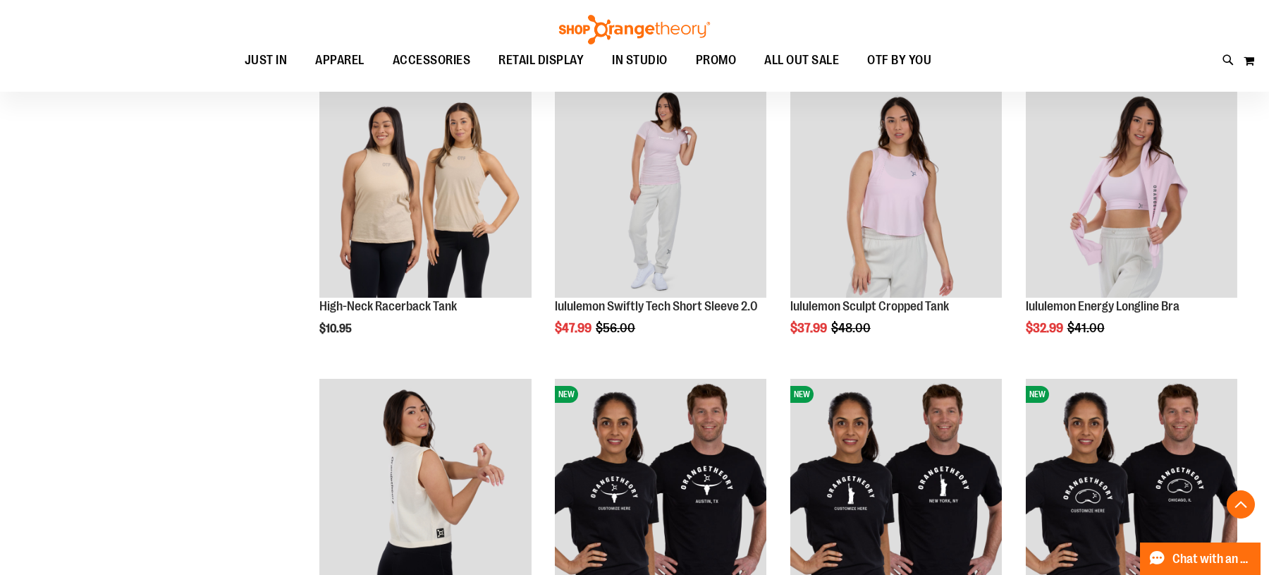
scroll to position [957, 0]
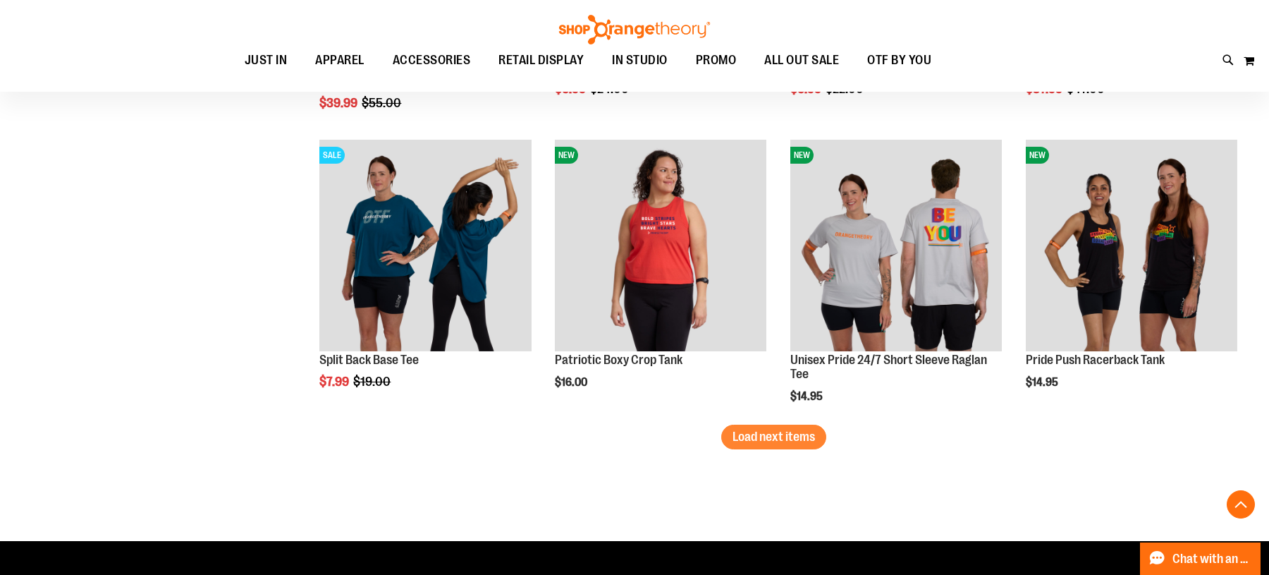
scroll to position [2435, 0]
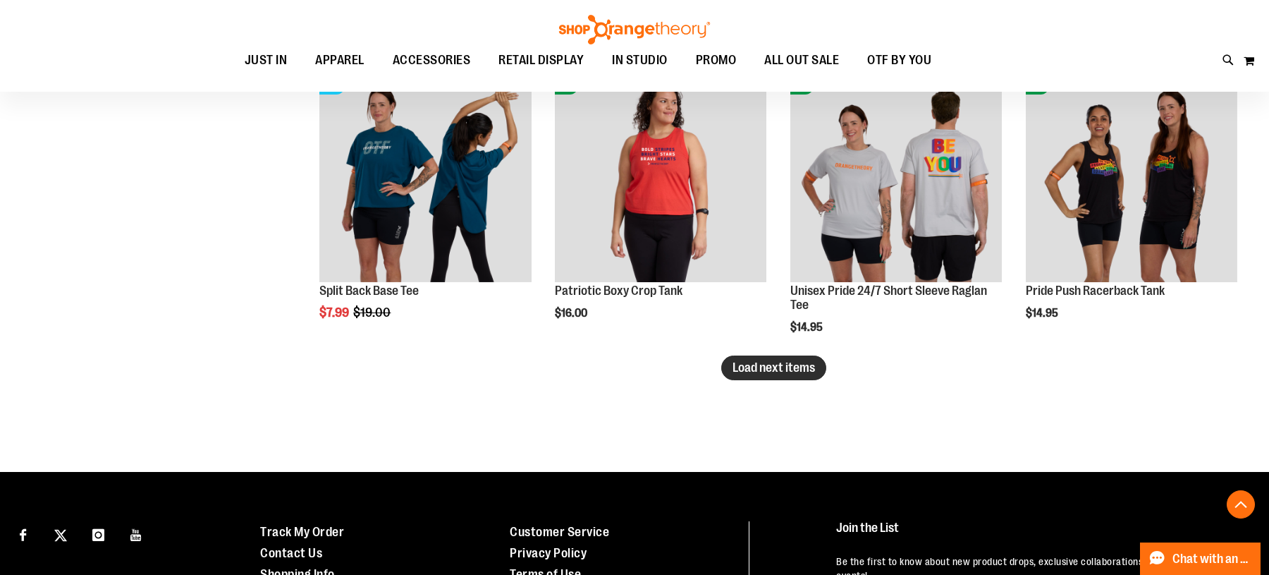
click at [803, 364] on span "Load next items" at bounding box center [774, 367] width 83 height 14
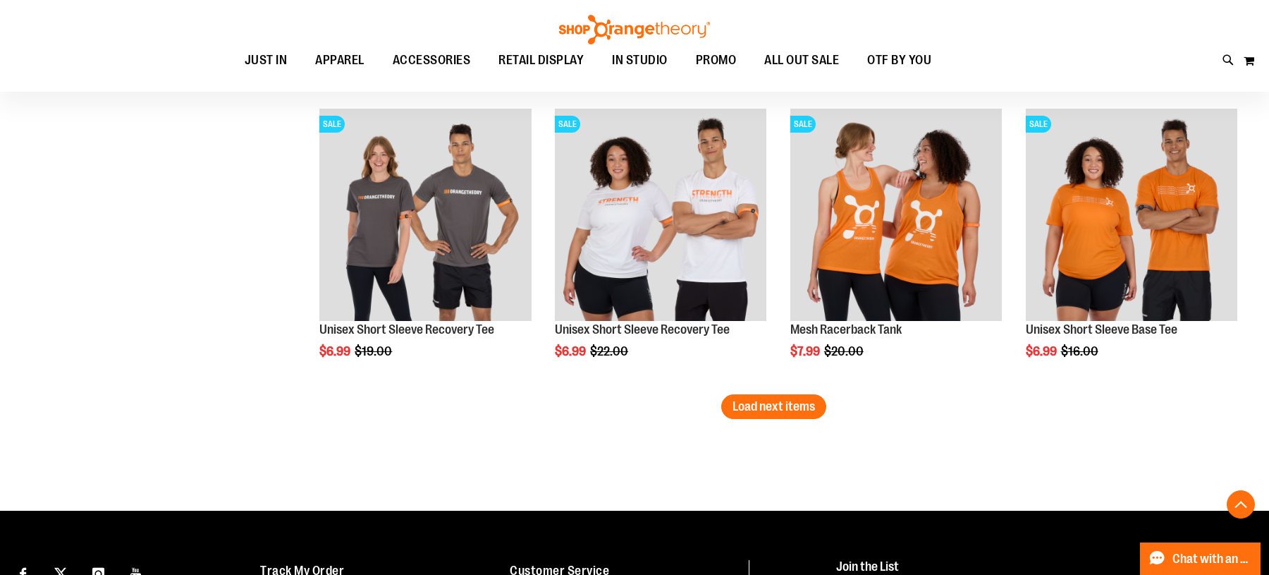
scroll to position [3276, 0]
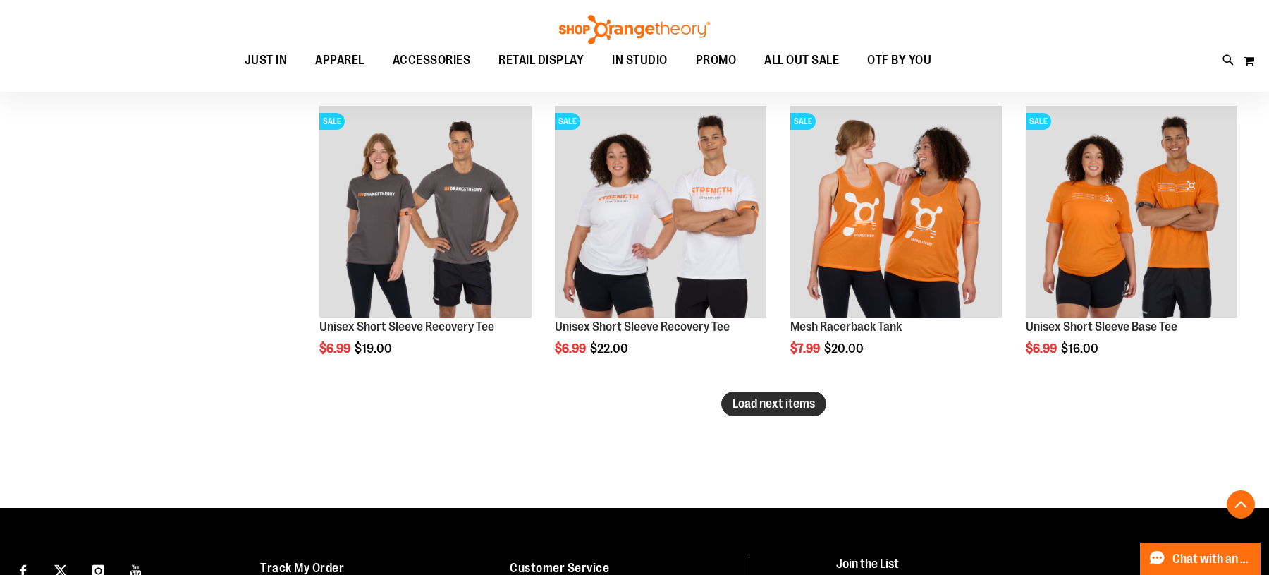
click at [807, 410] on button "Load next items" at bounding box center [773, 403] width 105 height 25
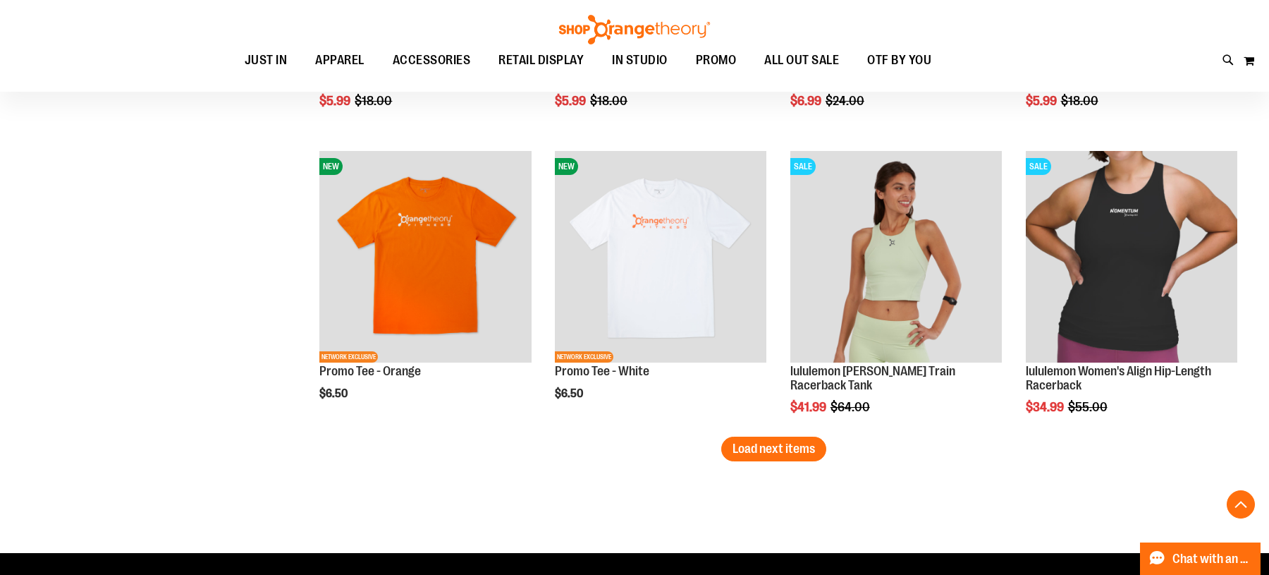
scroll to position [4113, 0]
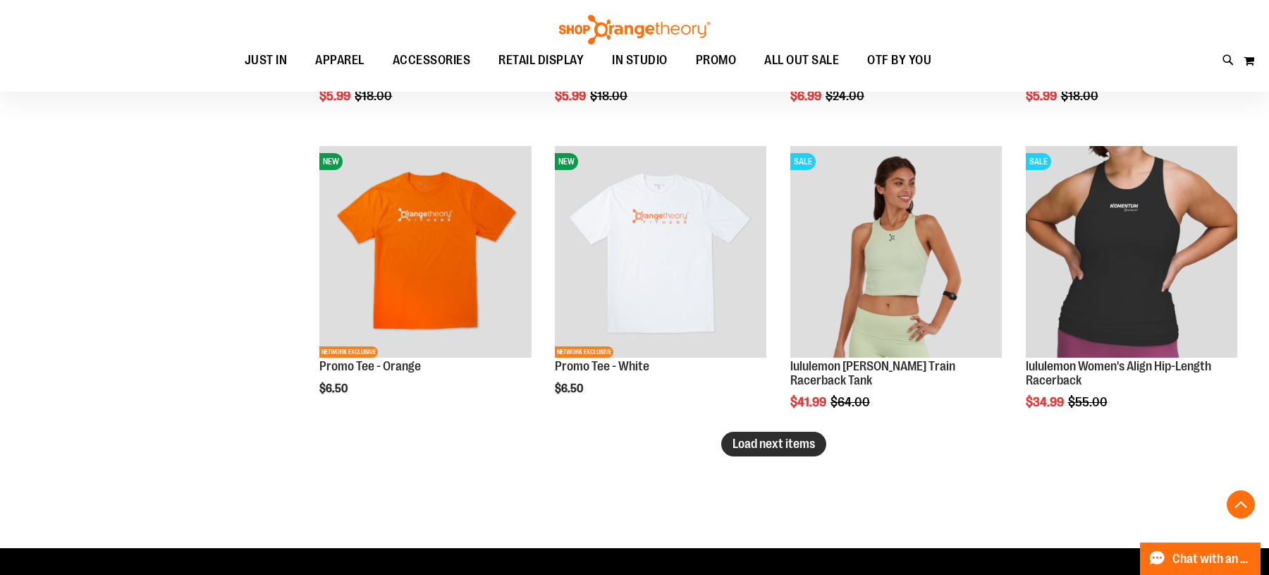
click at [767, 448] on span "Load next items" at bounding box center [774, 444] width 83 height 14
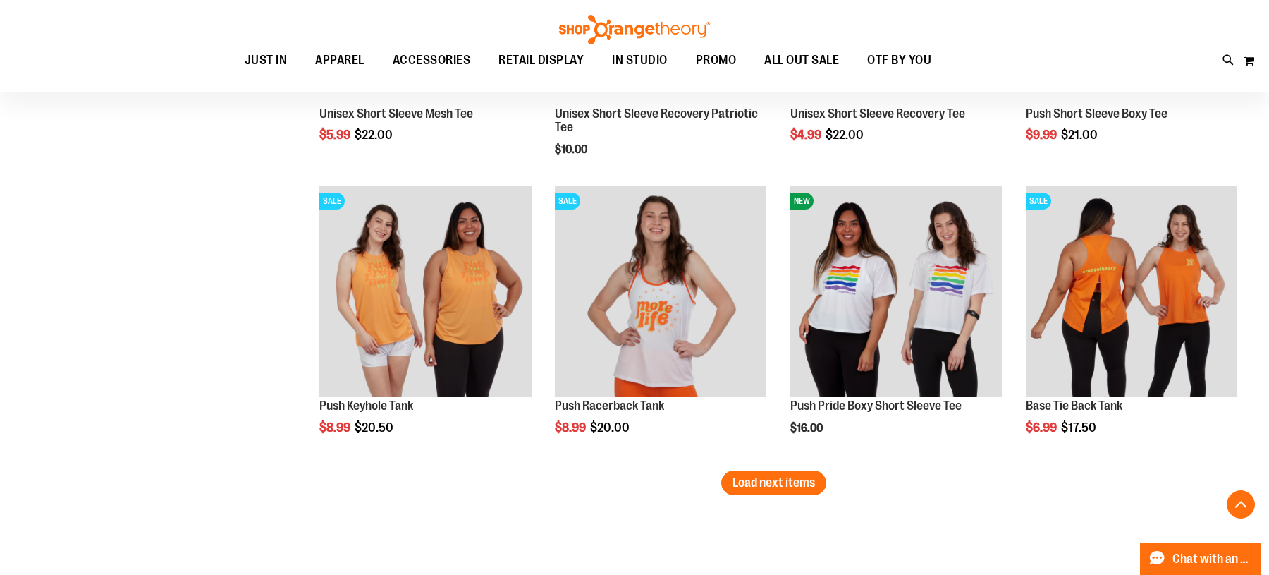
scroll to position [4955, 0]
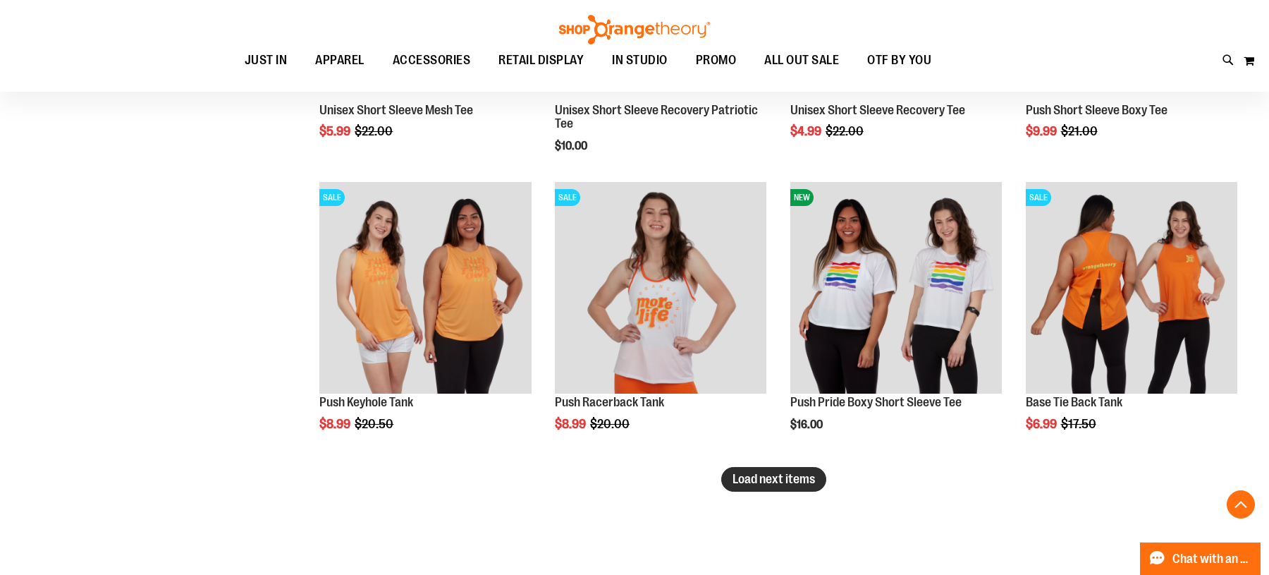
click at [779, 480] on span "Load next items" at bounding box center [774, 479] width 83 height 14
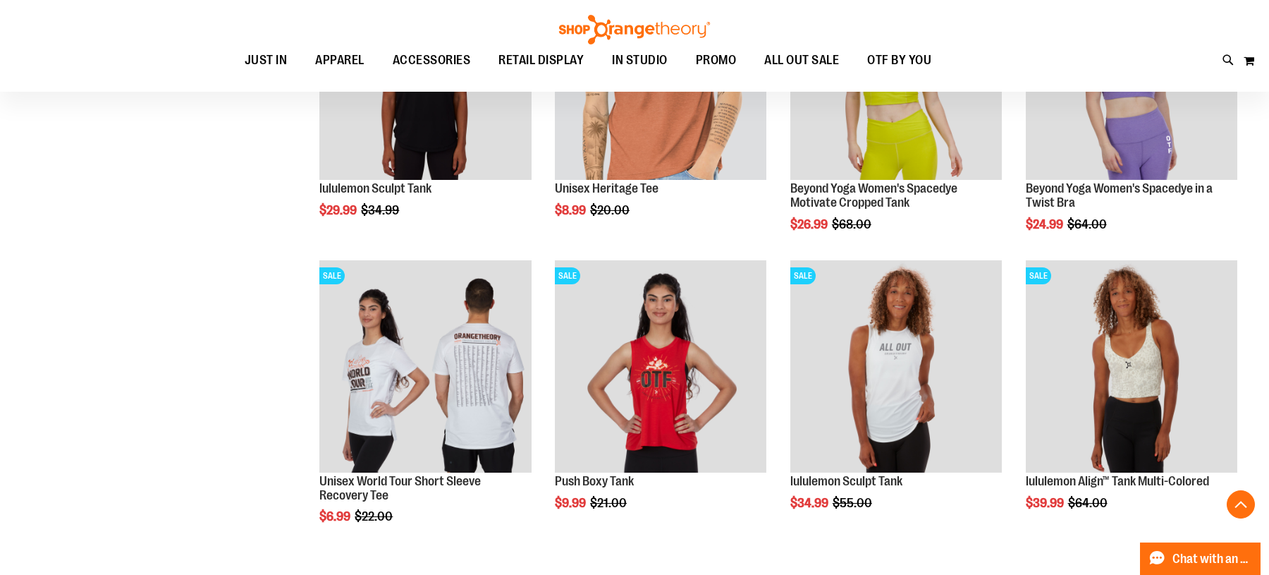
scroll to position [5757, 0]
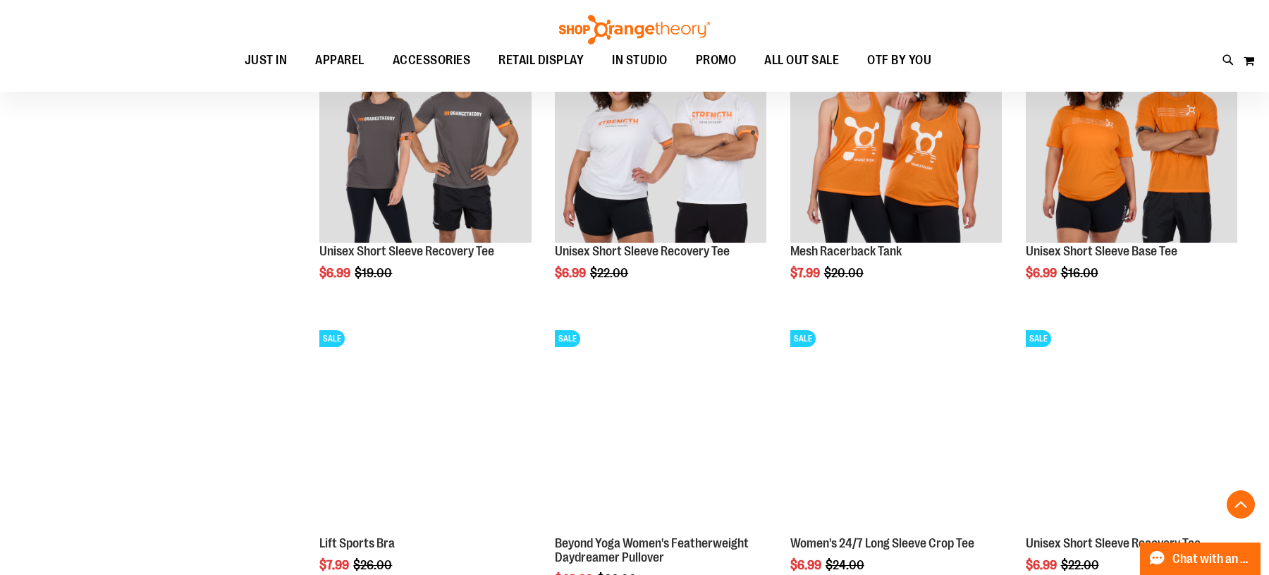
scroll to position [3184, 0]
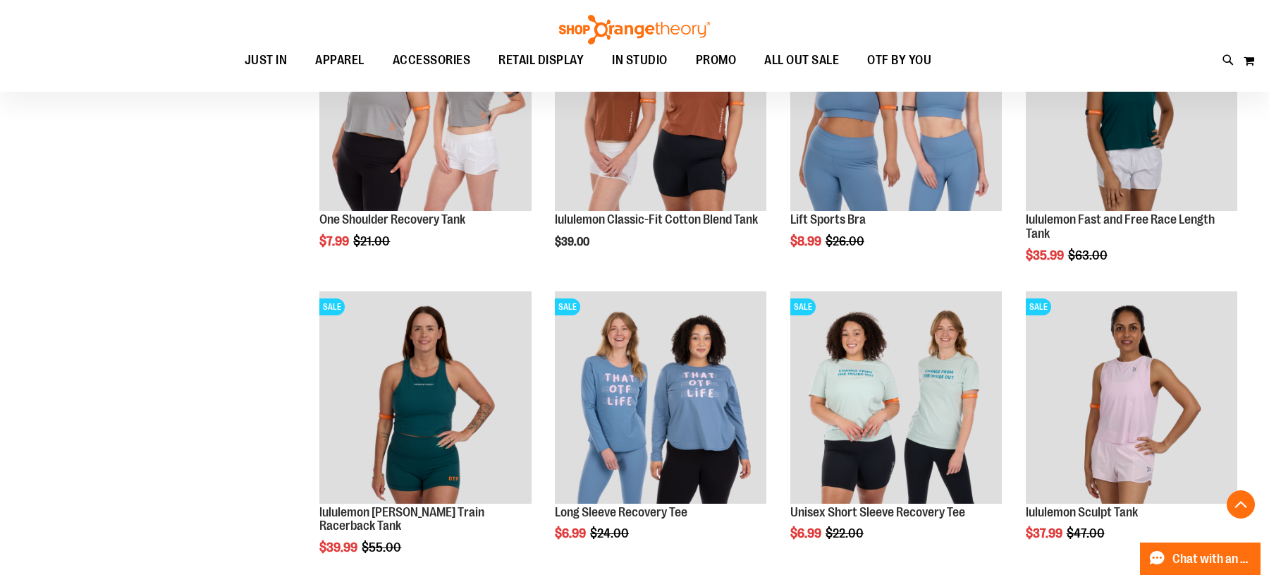
scroll to position [1834, 0]
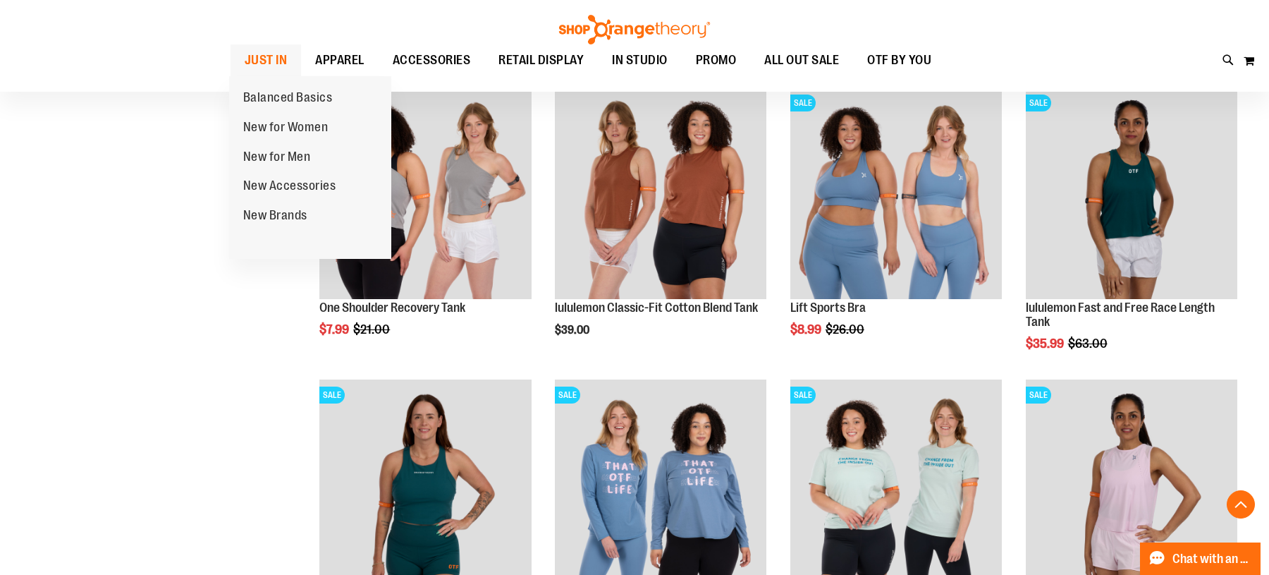
click at [284, 64] on span "JUST IN" at bounding box center [266, 60] width 43 height 32
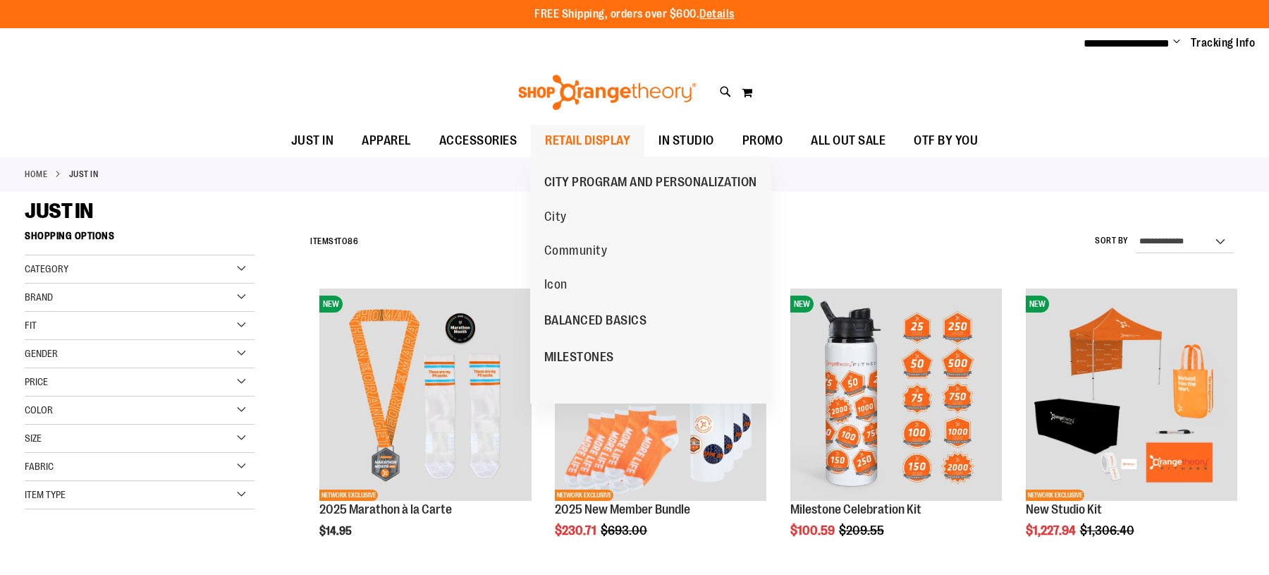
click at [579, 133] on span "RETAIL DISPLAY" at bounding box center [587, 141] width 85 height 32
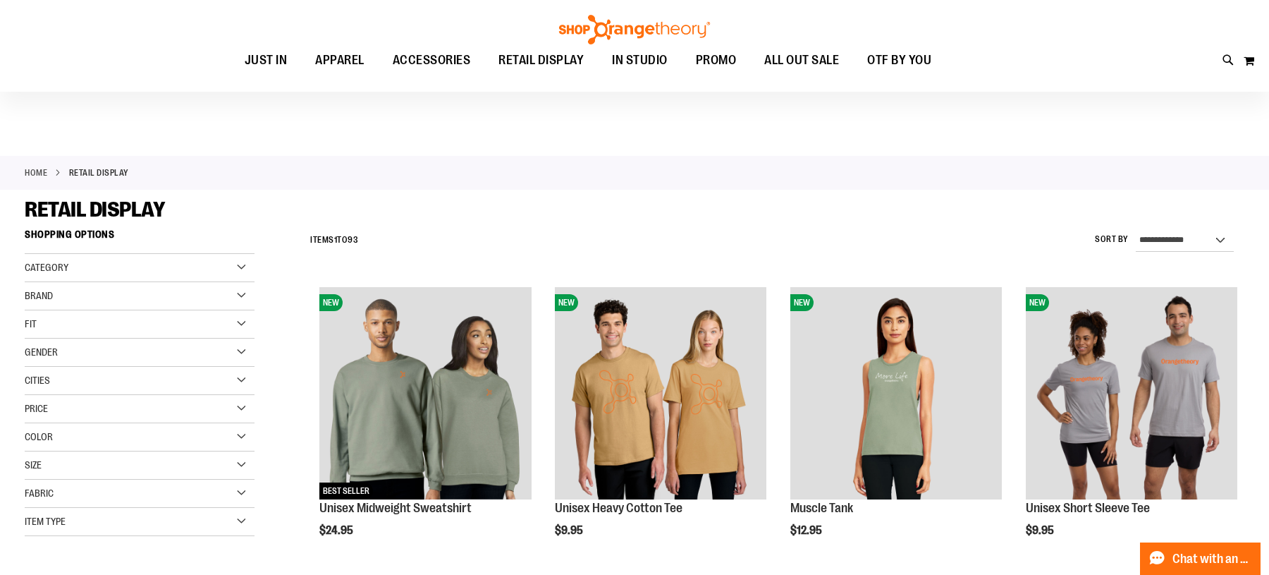
scroll to position [175, 0]
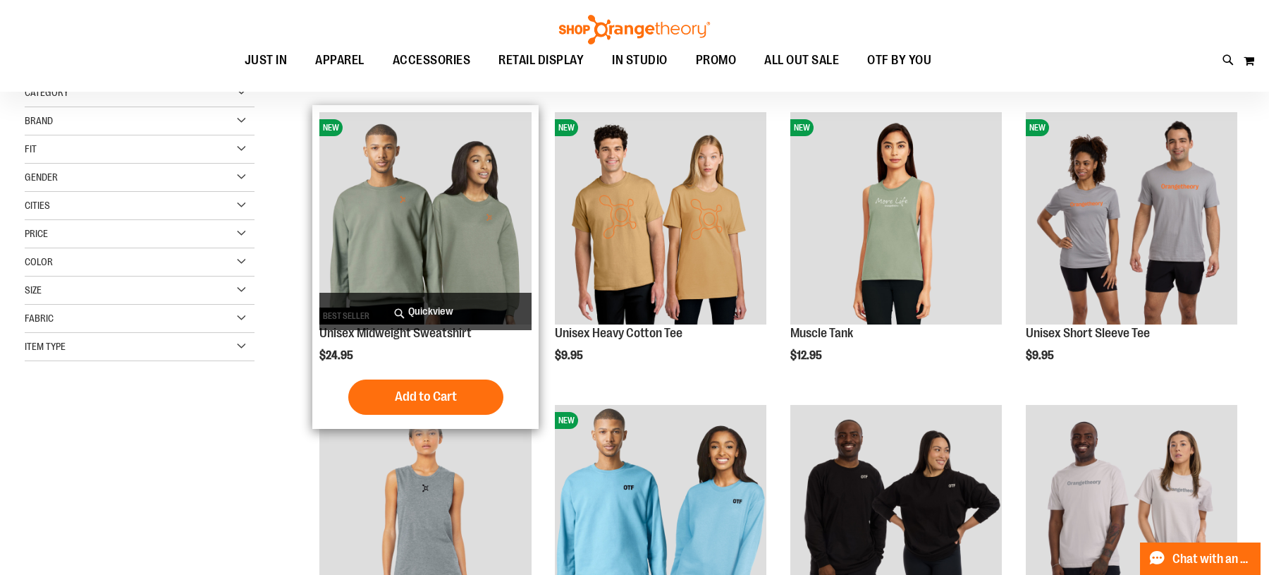
click at [450, 207] on img "product" at bounding box center [425, 218] width 212 height 212
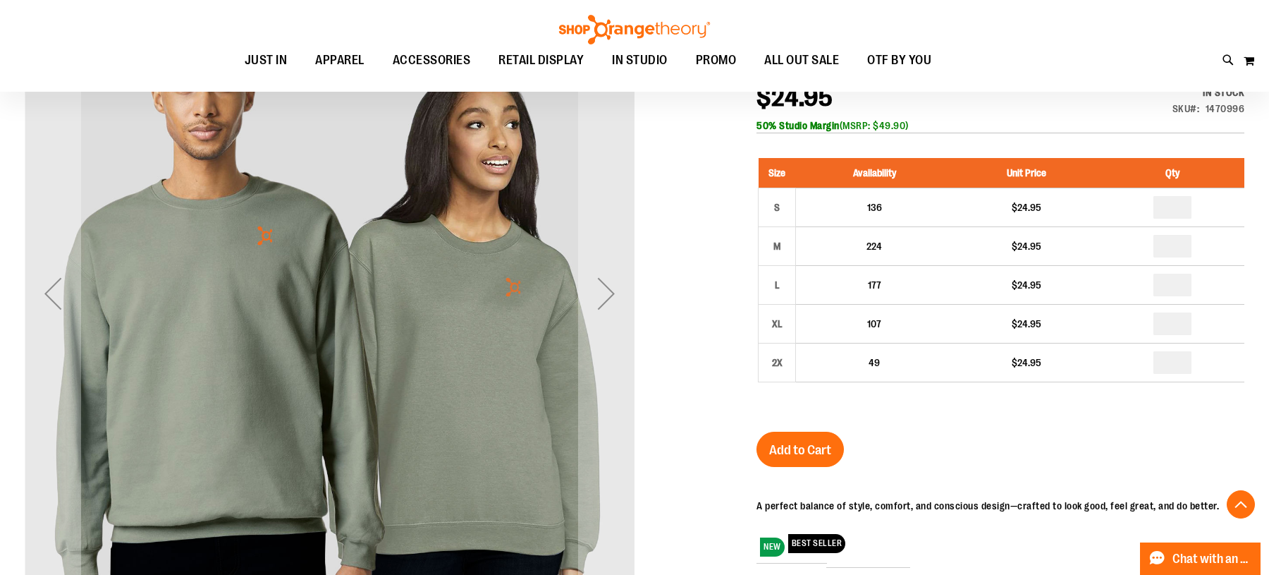
scroll to position [217, 0]
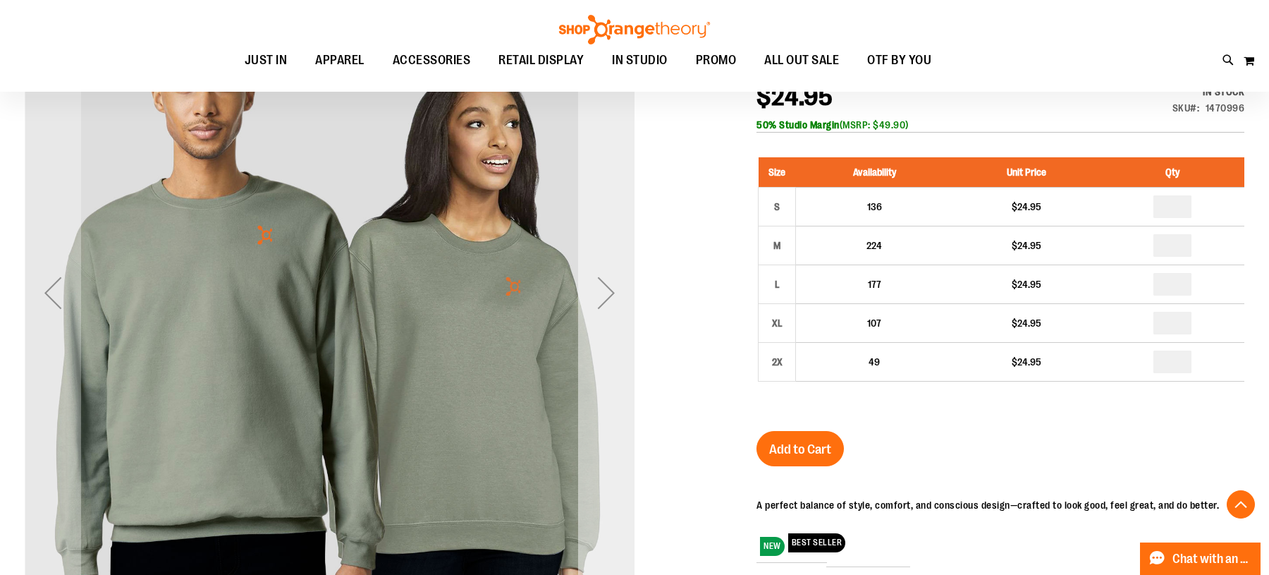
click at [609, 286] on div "Next" at bounding box center [606, 292] width 56 height 56
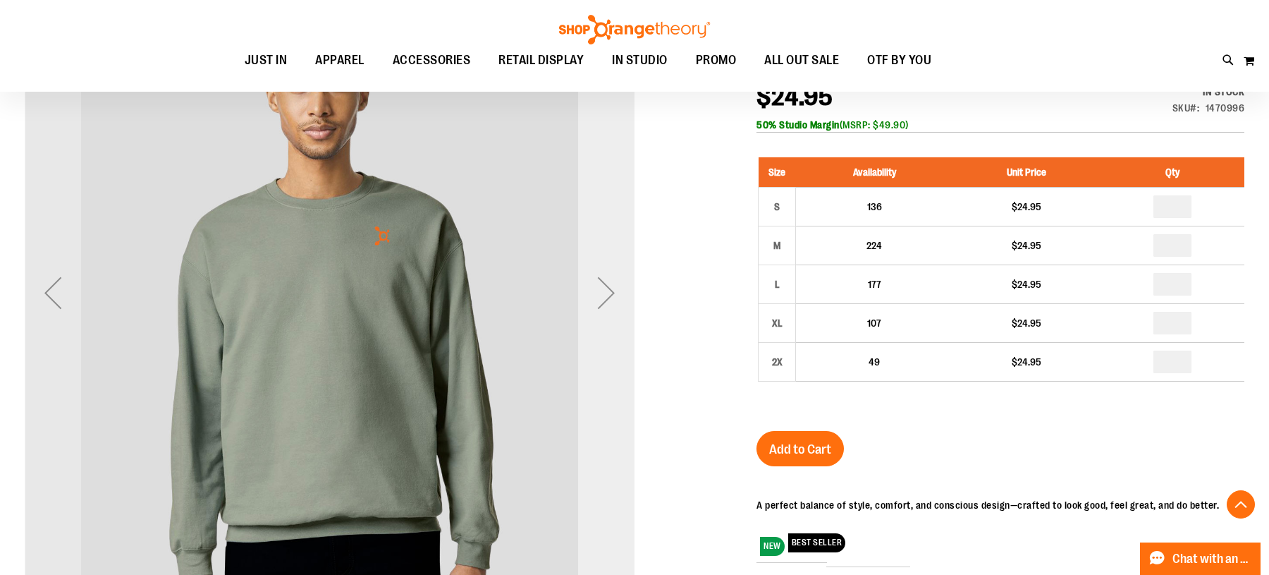
click at [609, 286] on div "Next" at bounding box center [606, 292] width 56 height 56
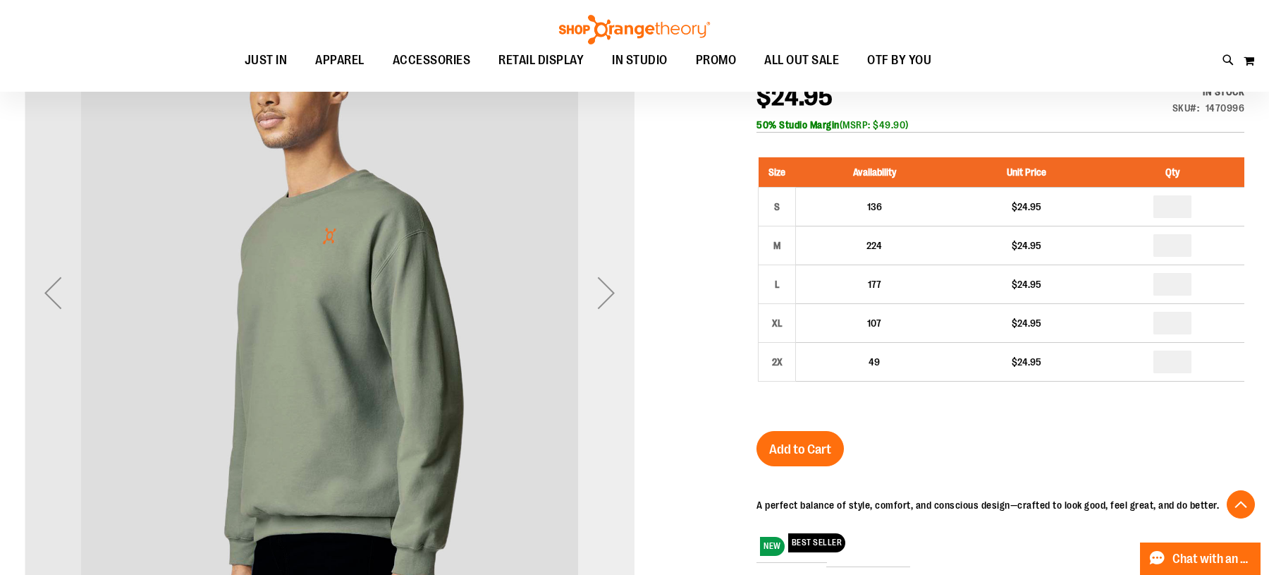
click at [609, 286] on div "Next" at bounding box center [606, 292] width 56 height 56
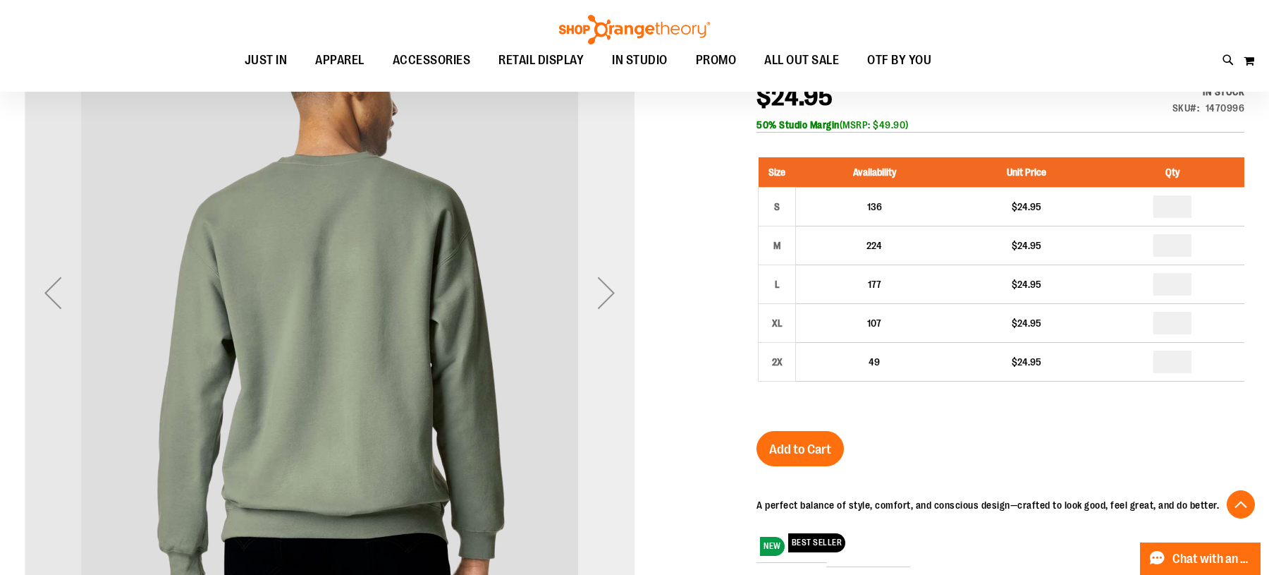
click at [609, 286] on div "Next" at bounding box center [606, 292] width 56 height 56
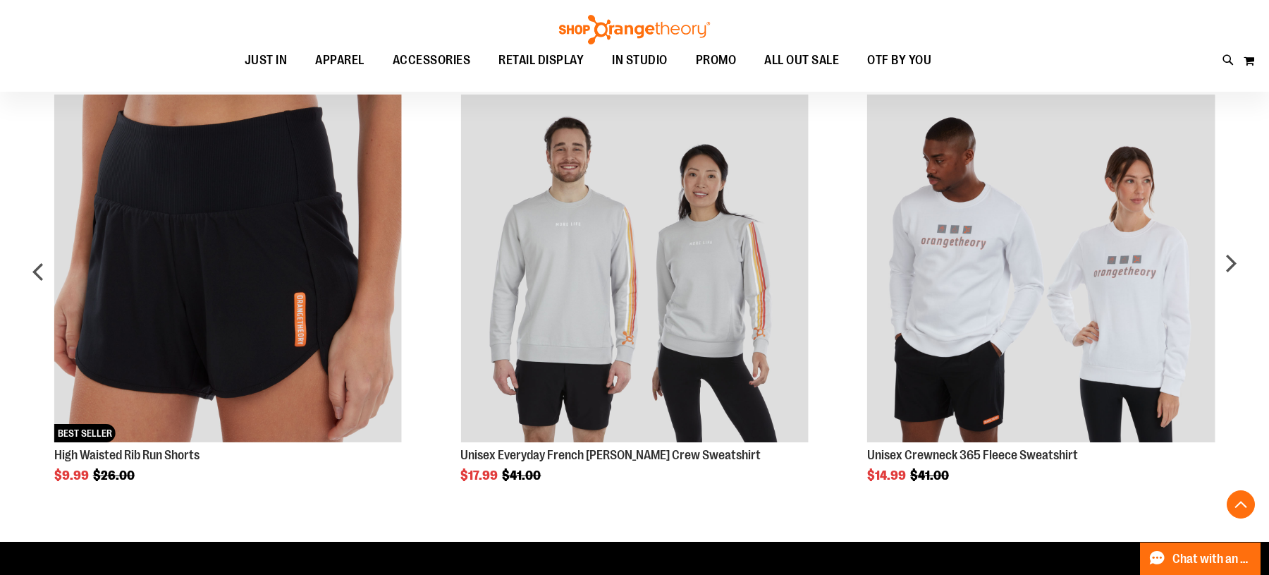
scroll to position [960, 0]
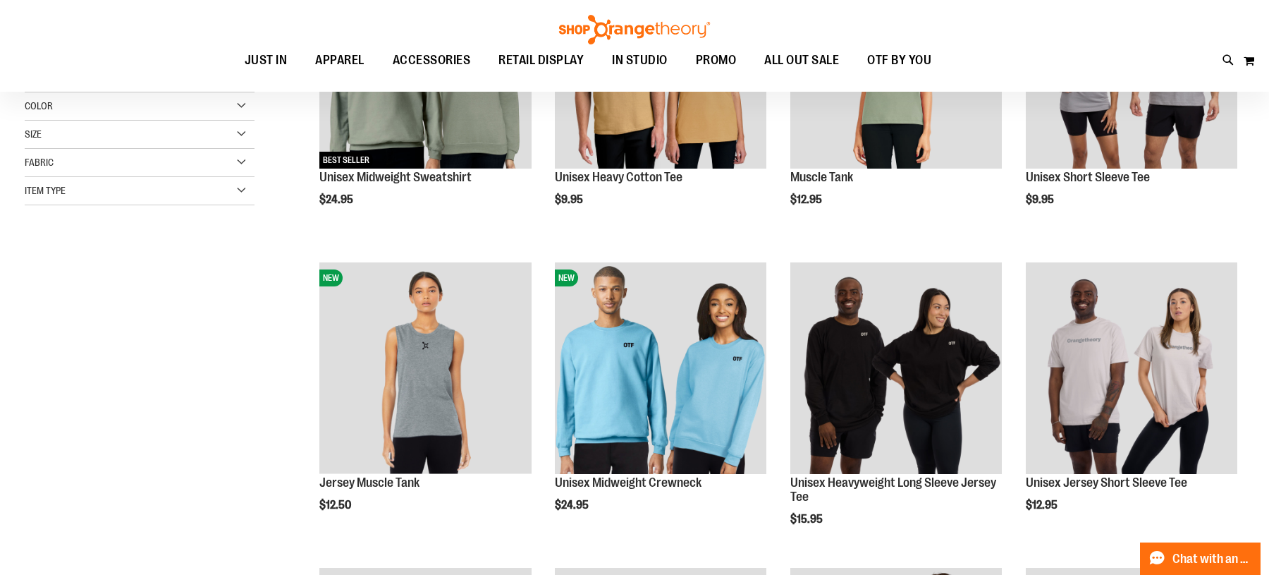
scroll to position [20, 0]
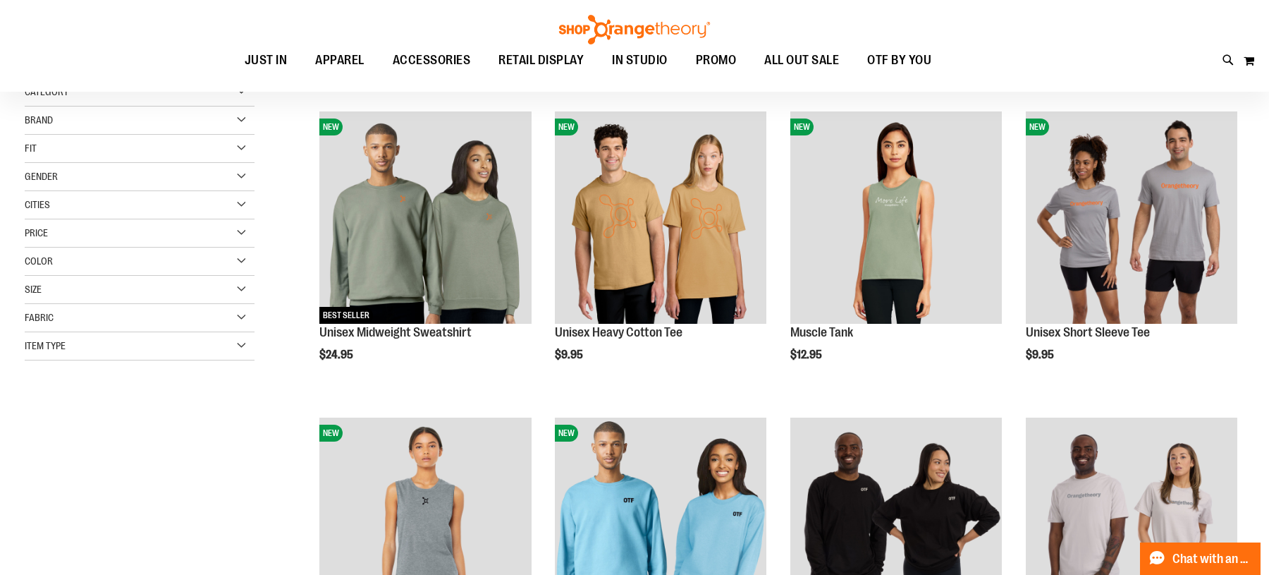
click at [693, 260] on img "product" at bounding box center [661, 217] width 212 height 212
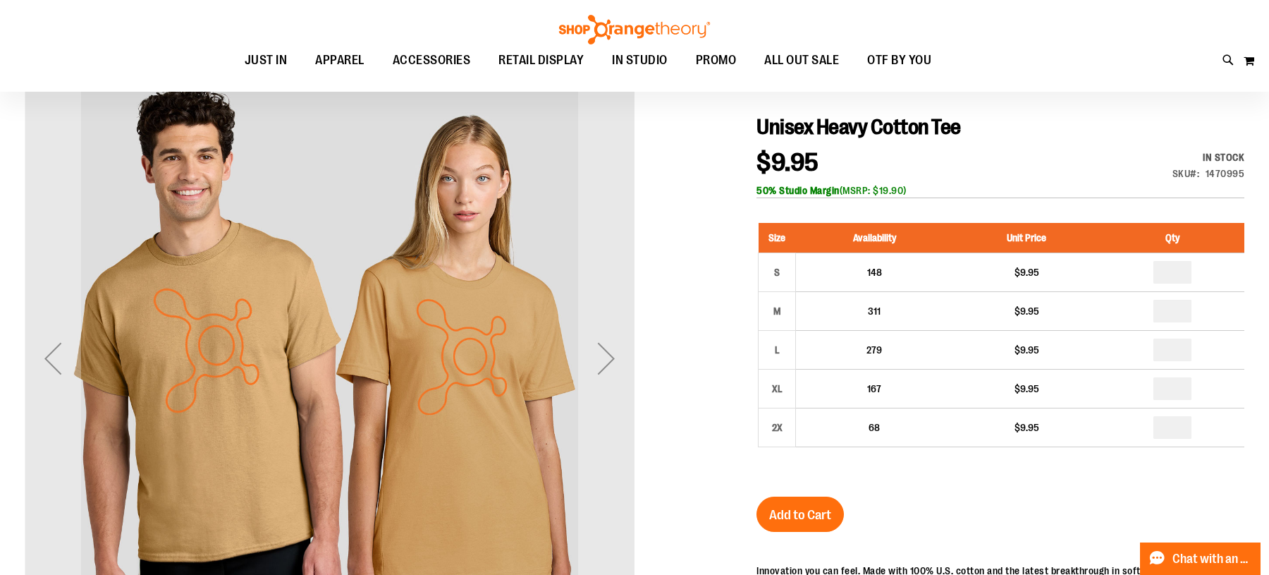
scroll to position [148, 0]
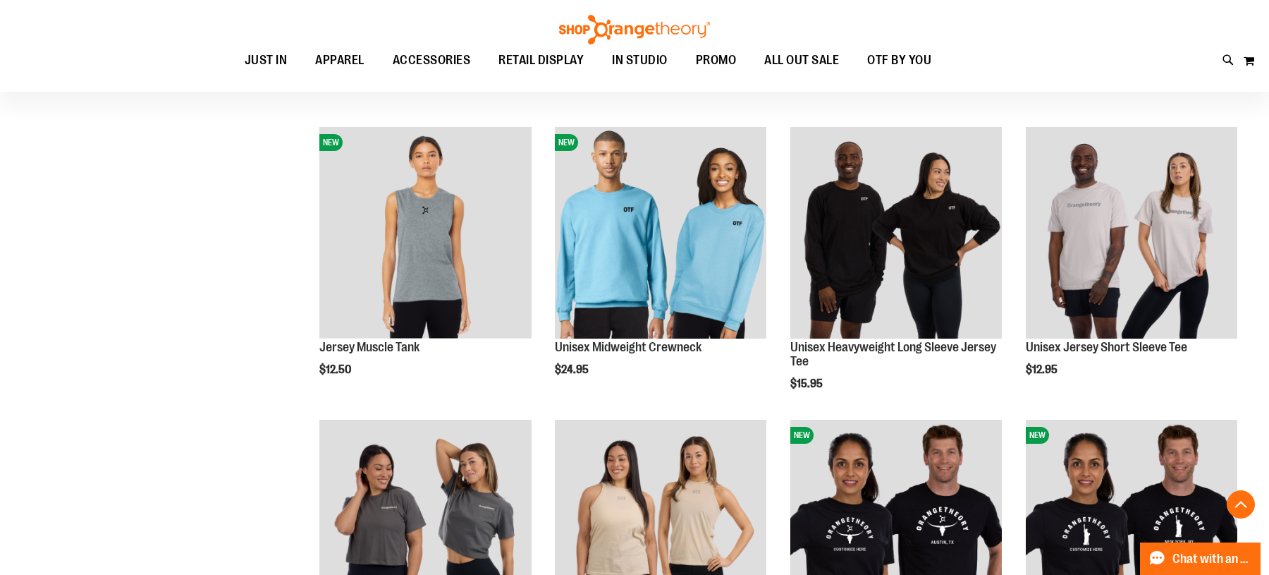
scroll to position [300, 0]
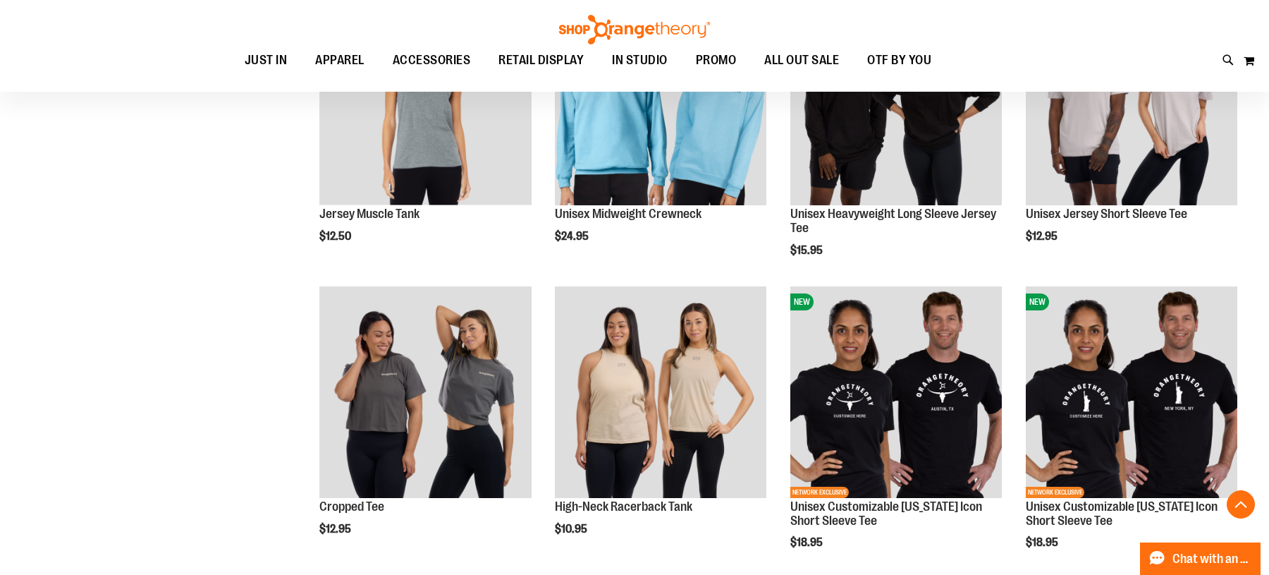
scroll to position [432, 0]
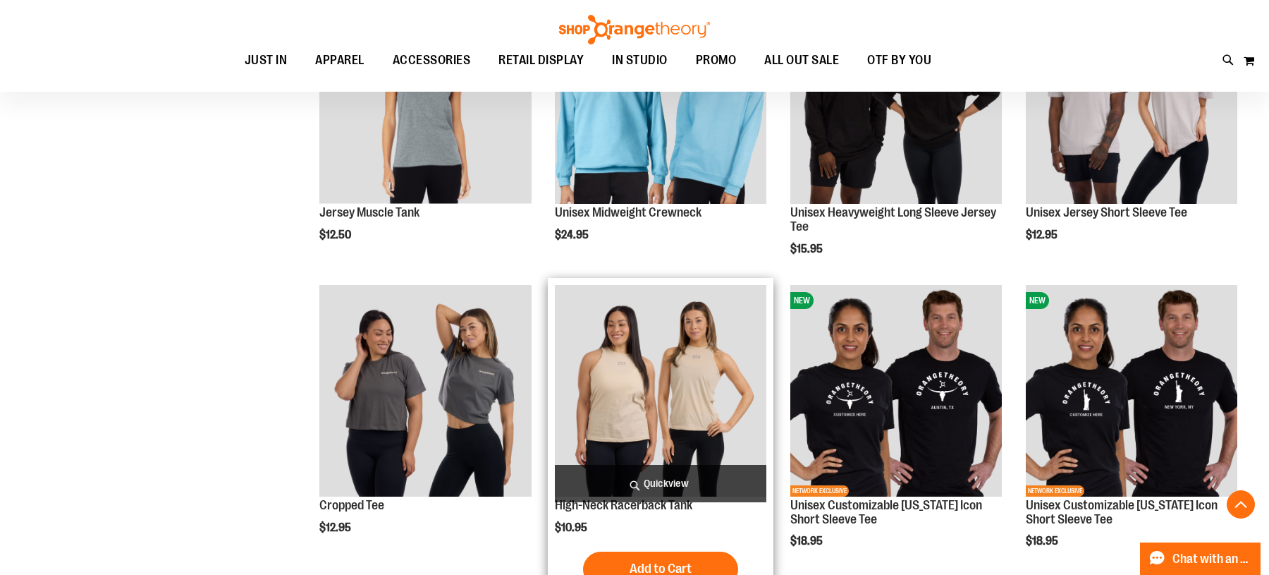
click at [718, 379] on img "product" at bounding box center [661, 391] width 212 height 212
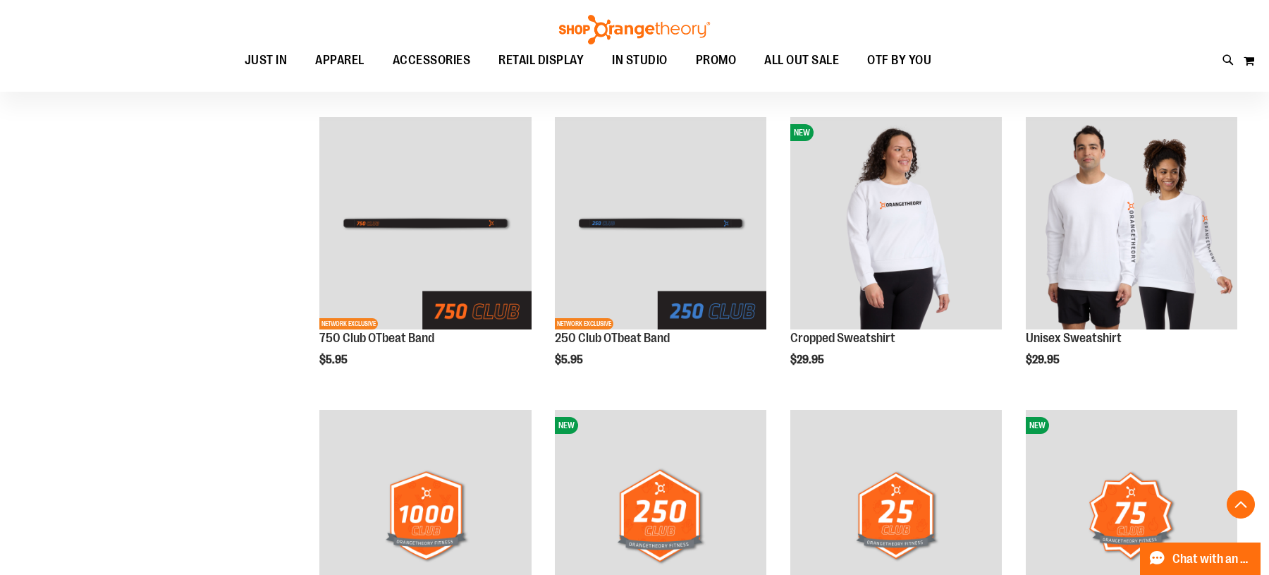
scroll to position [1482, 0]
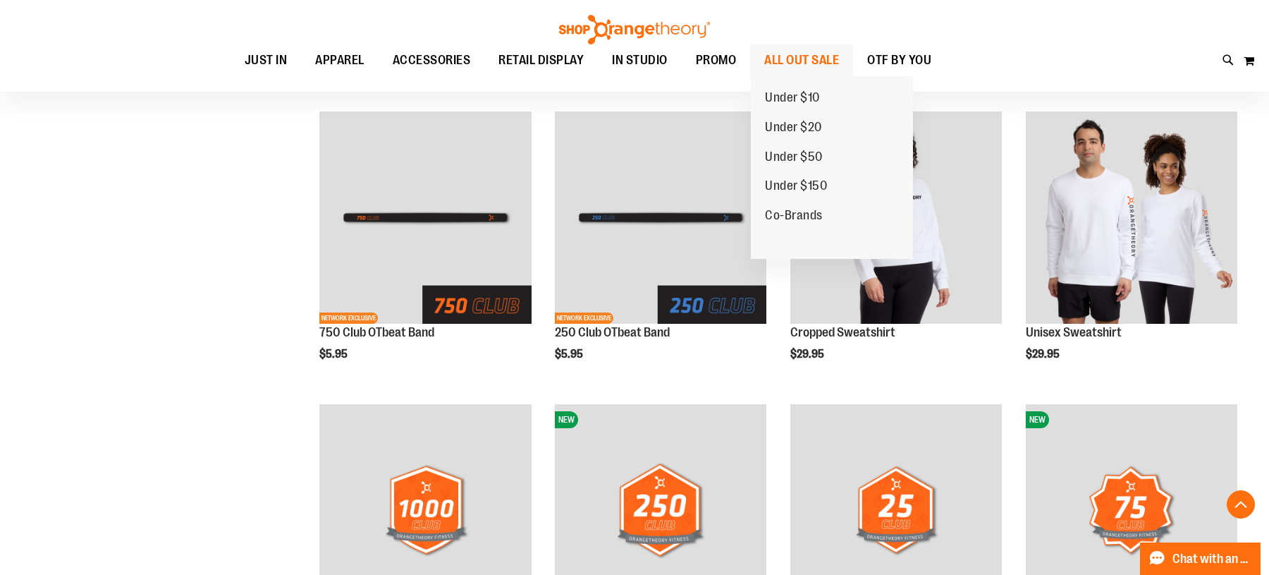
click at [800, 63] on span "ALL OUT SALE" at bounding box center [801, 60] width 75 height 32
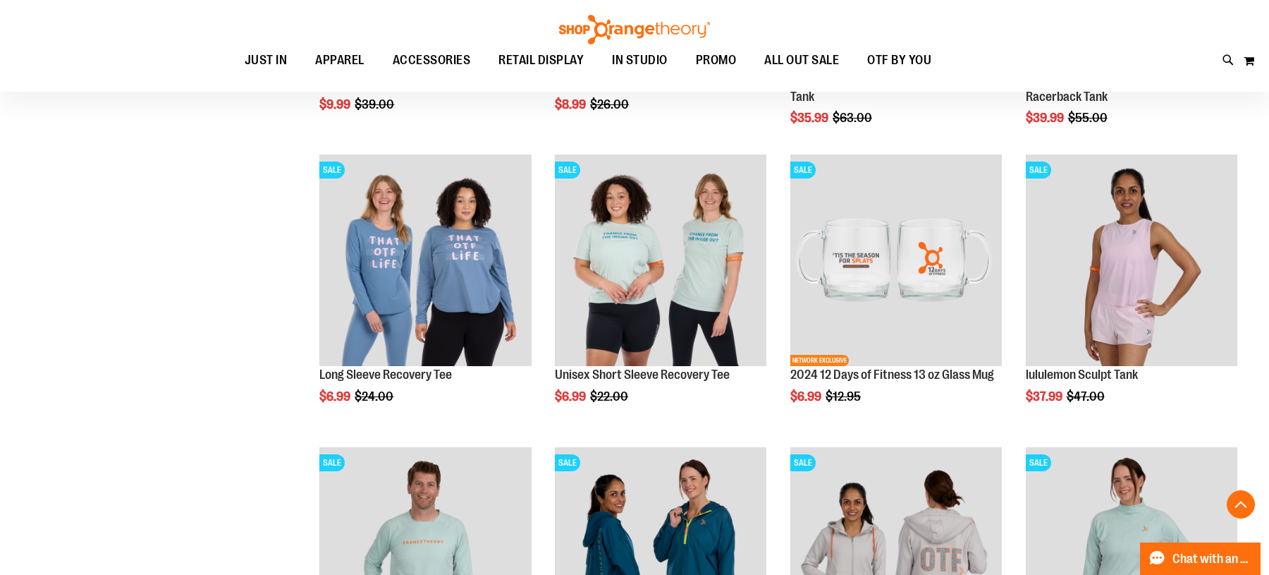
scroll to position [1044, 0]
